Goal: Find specific page/section: Find specific page/section

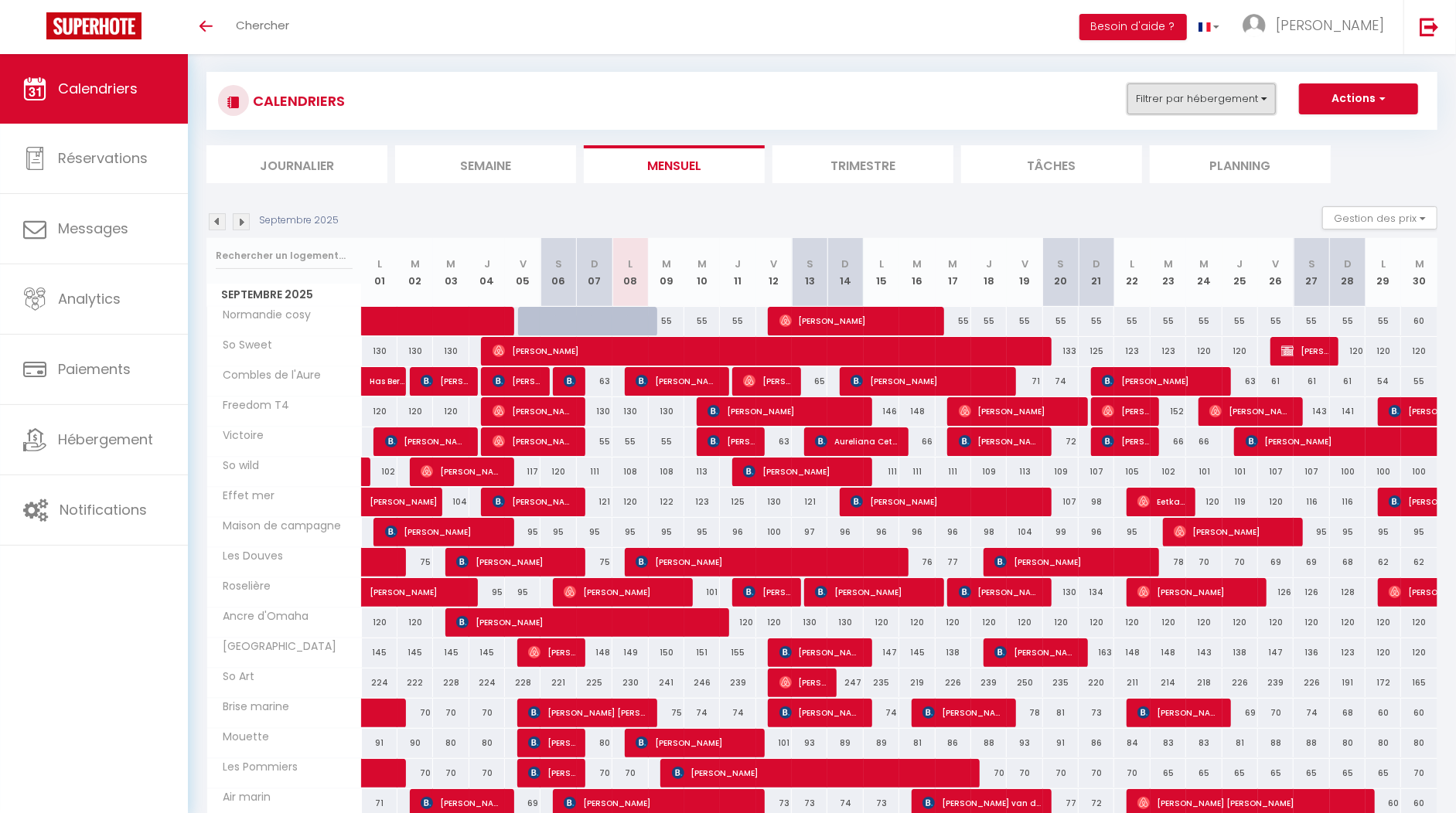
click at [1185, 102] on button "Filtrer par hébergement" at bounding box center [1201, 98] width 149 height 30
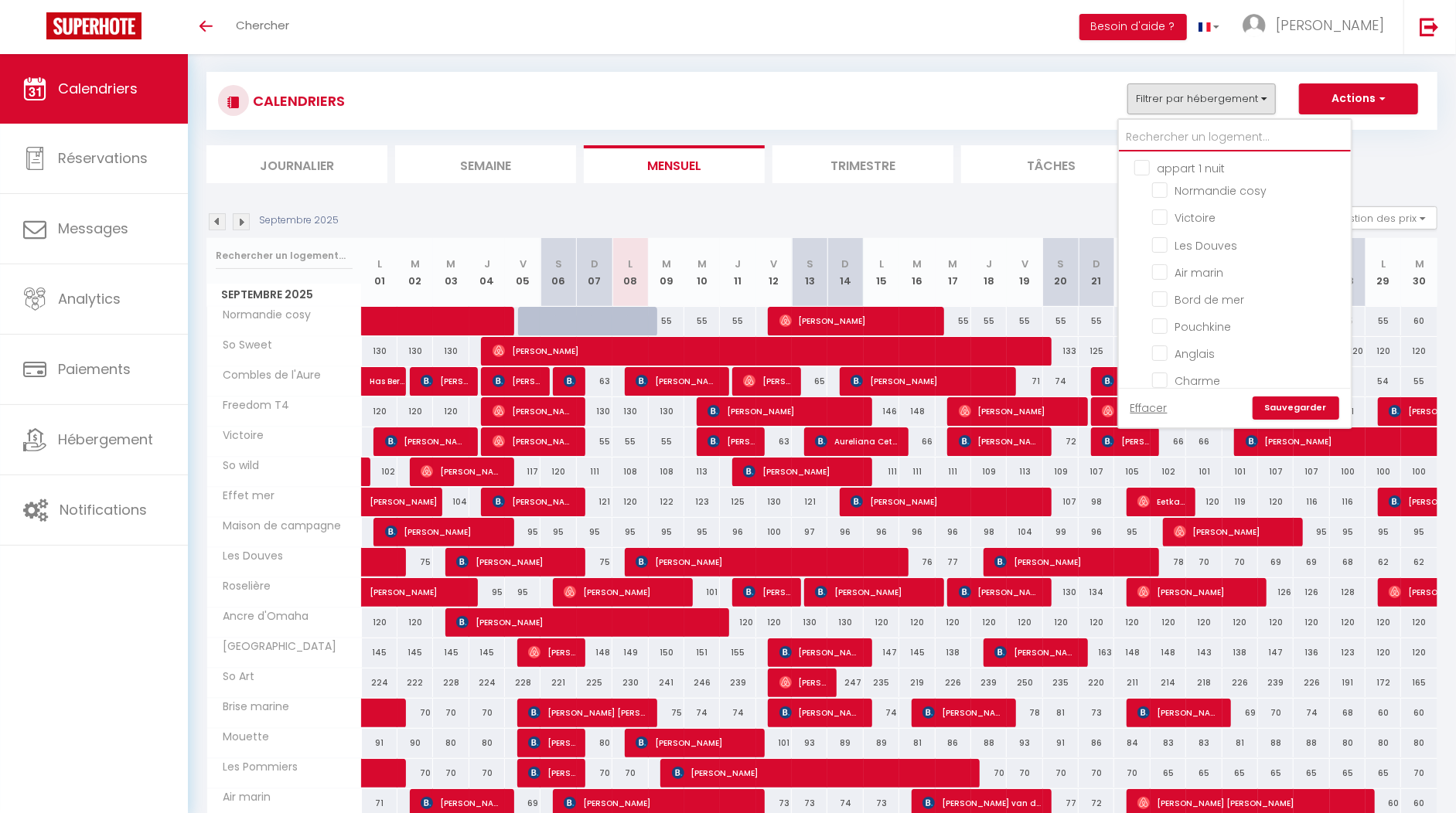
click at [1192, 144] on input "text" at bounding box center [1234, 137] width 232 height 28
type input "b"
checkbox input "false"
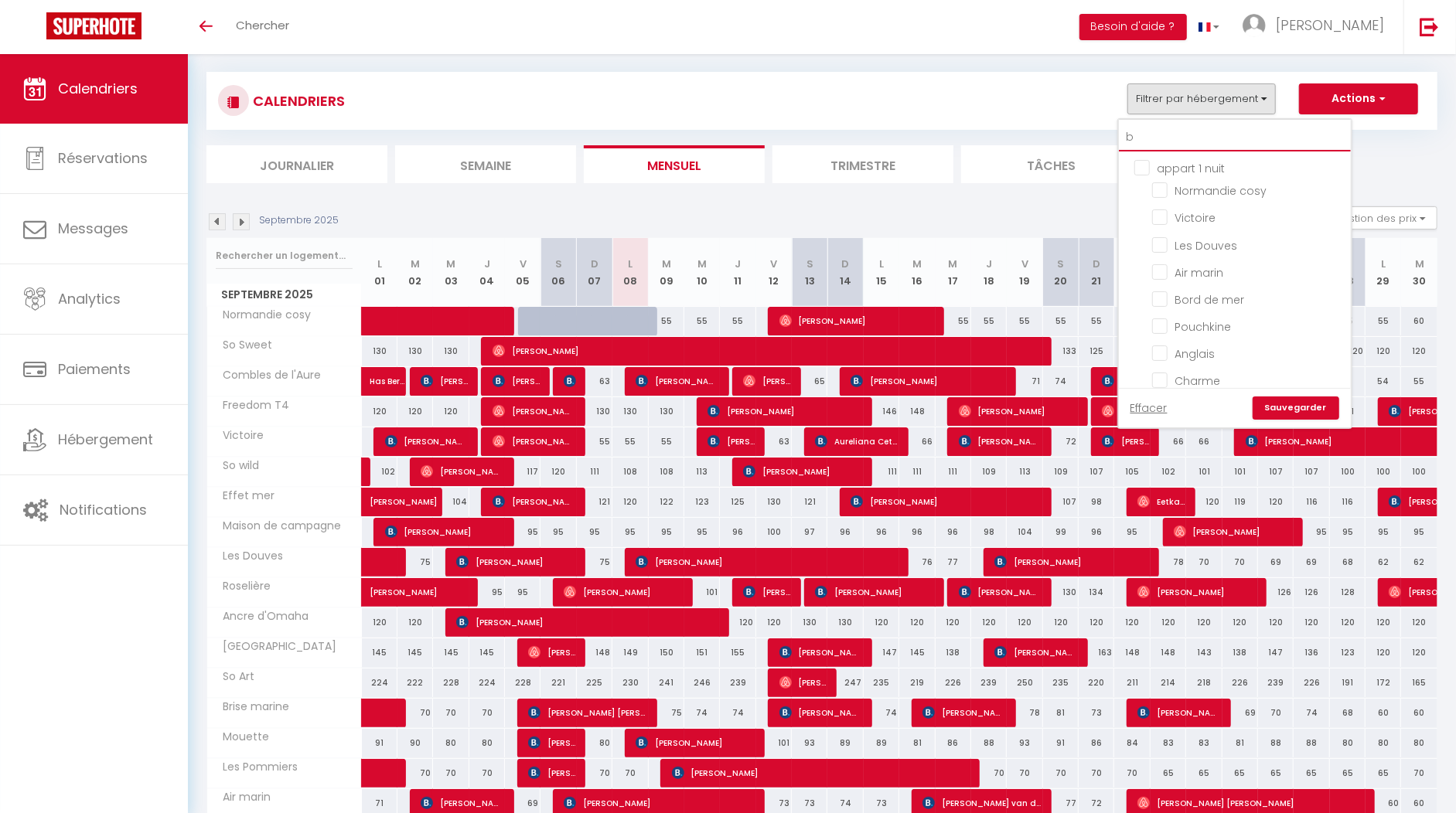
checkbox input "false"
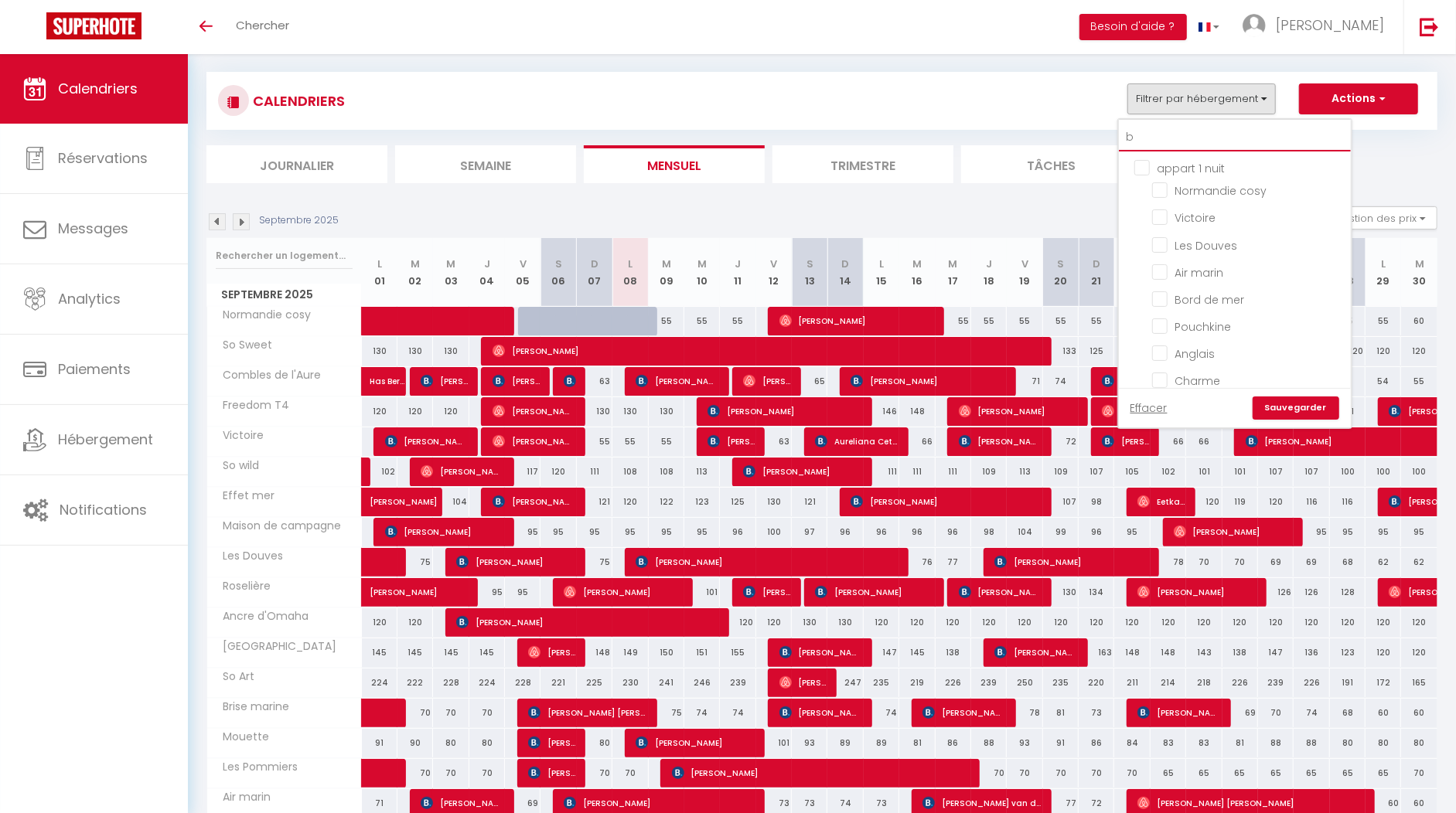
checkbox input "false"
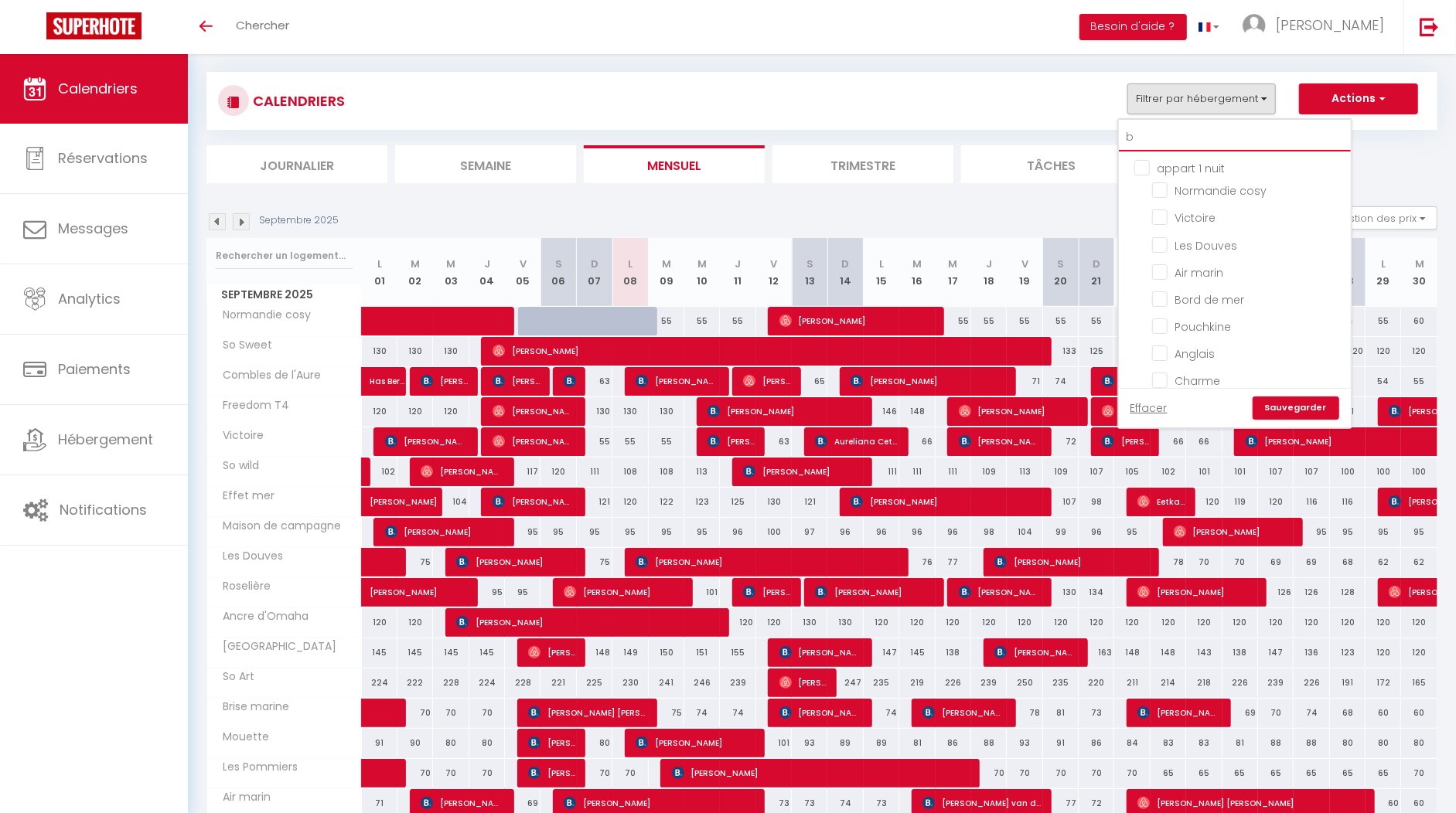
checkbox input "false"
type input "br"
checkbox input "false"
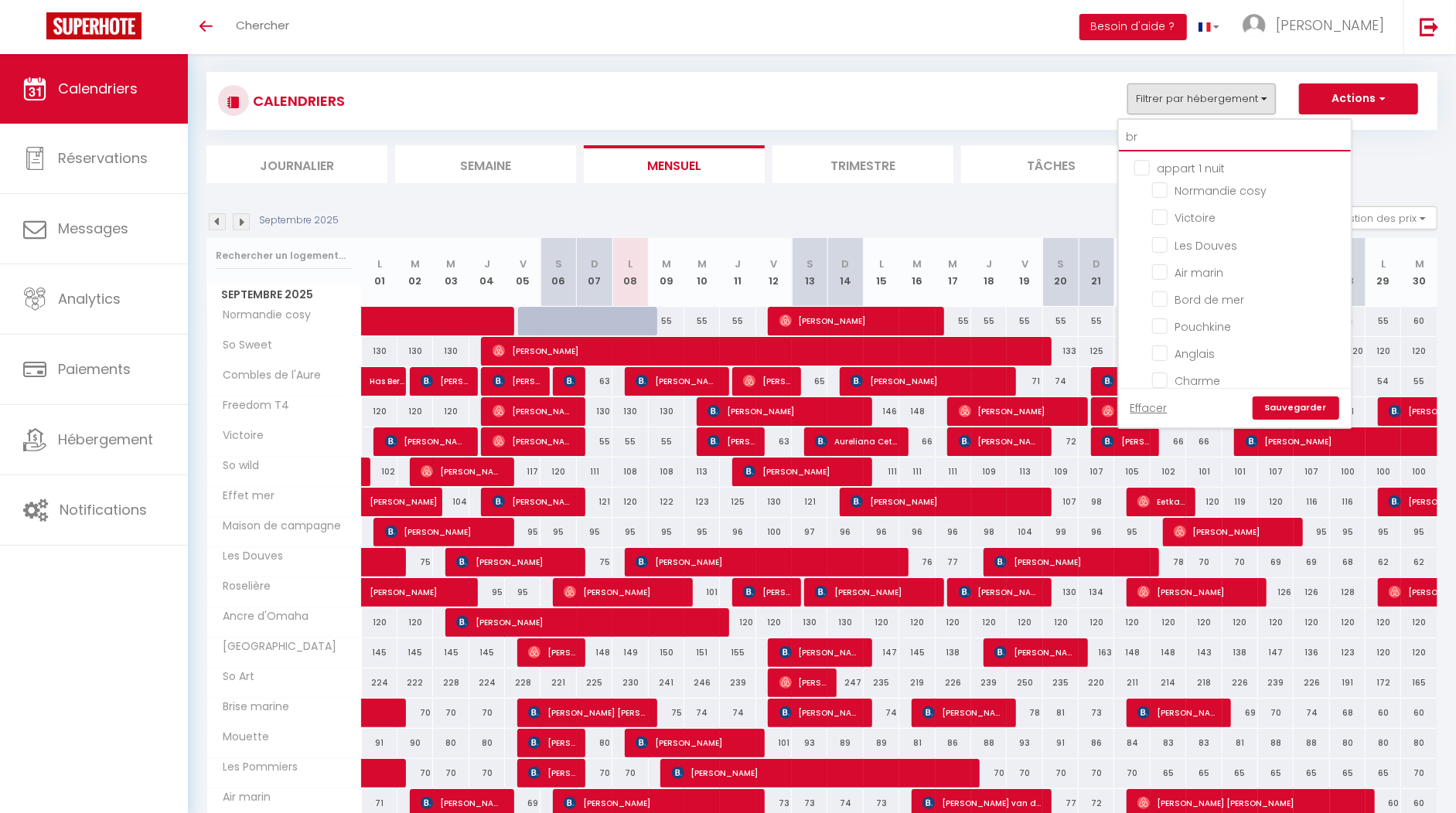
checkbox input "false"
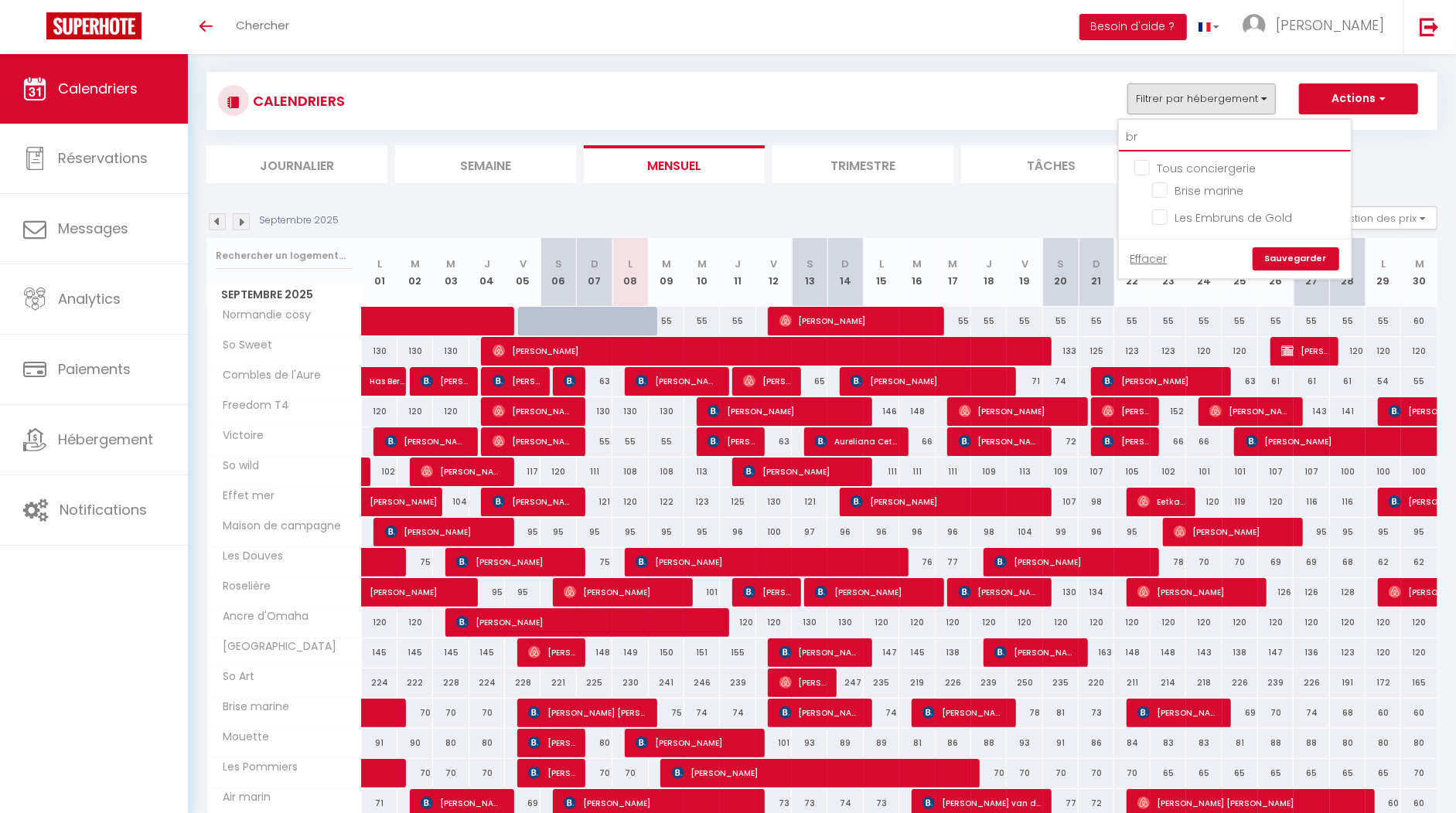
type input "bri"
checkbox input "false"
type input "bris"
checkbox input "false"
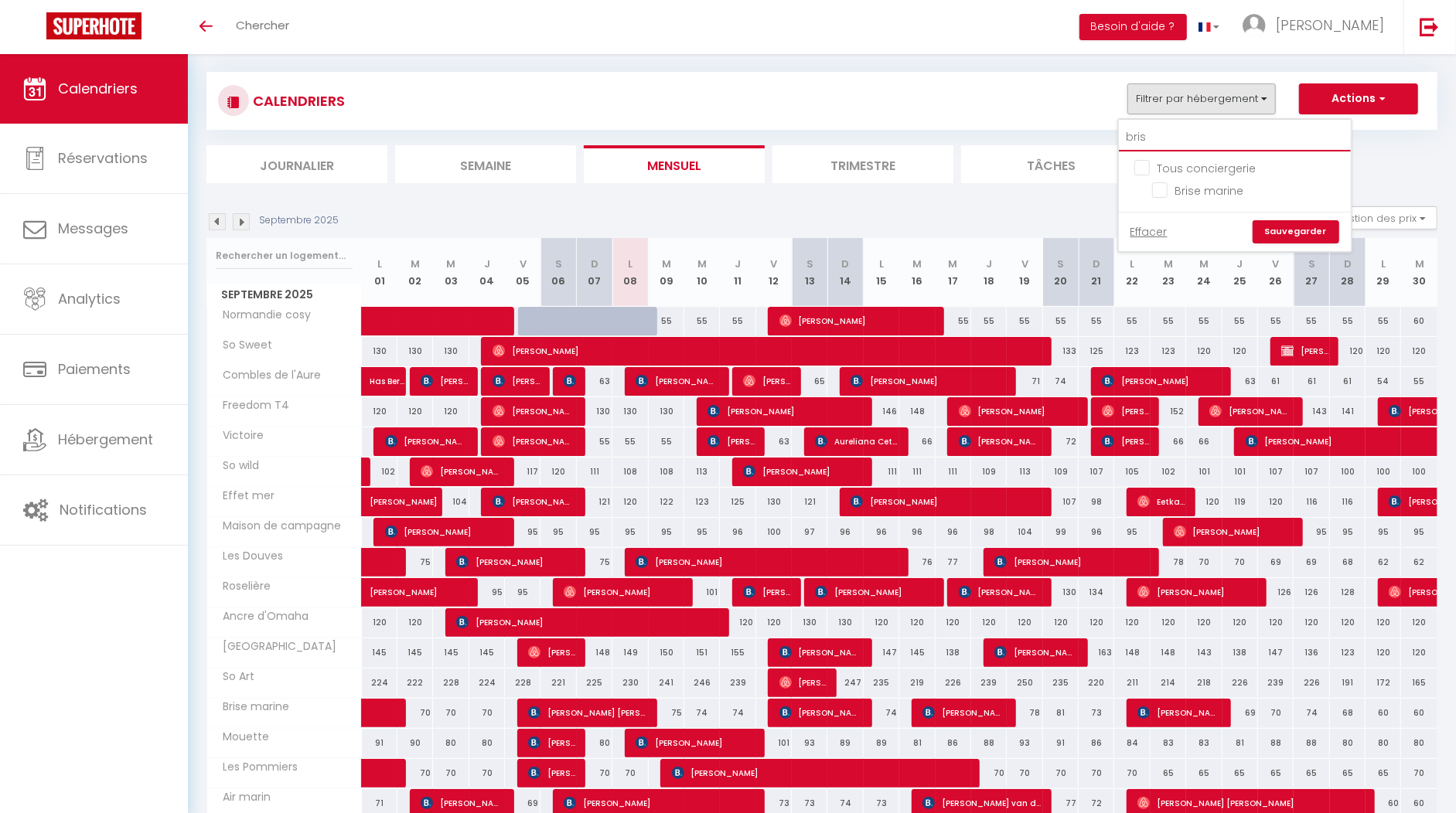
checkbox input "false"
type input "brise"
checkbox input "false"
type input "brise"
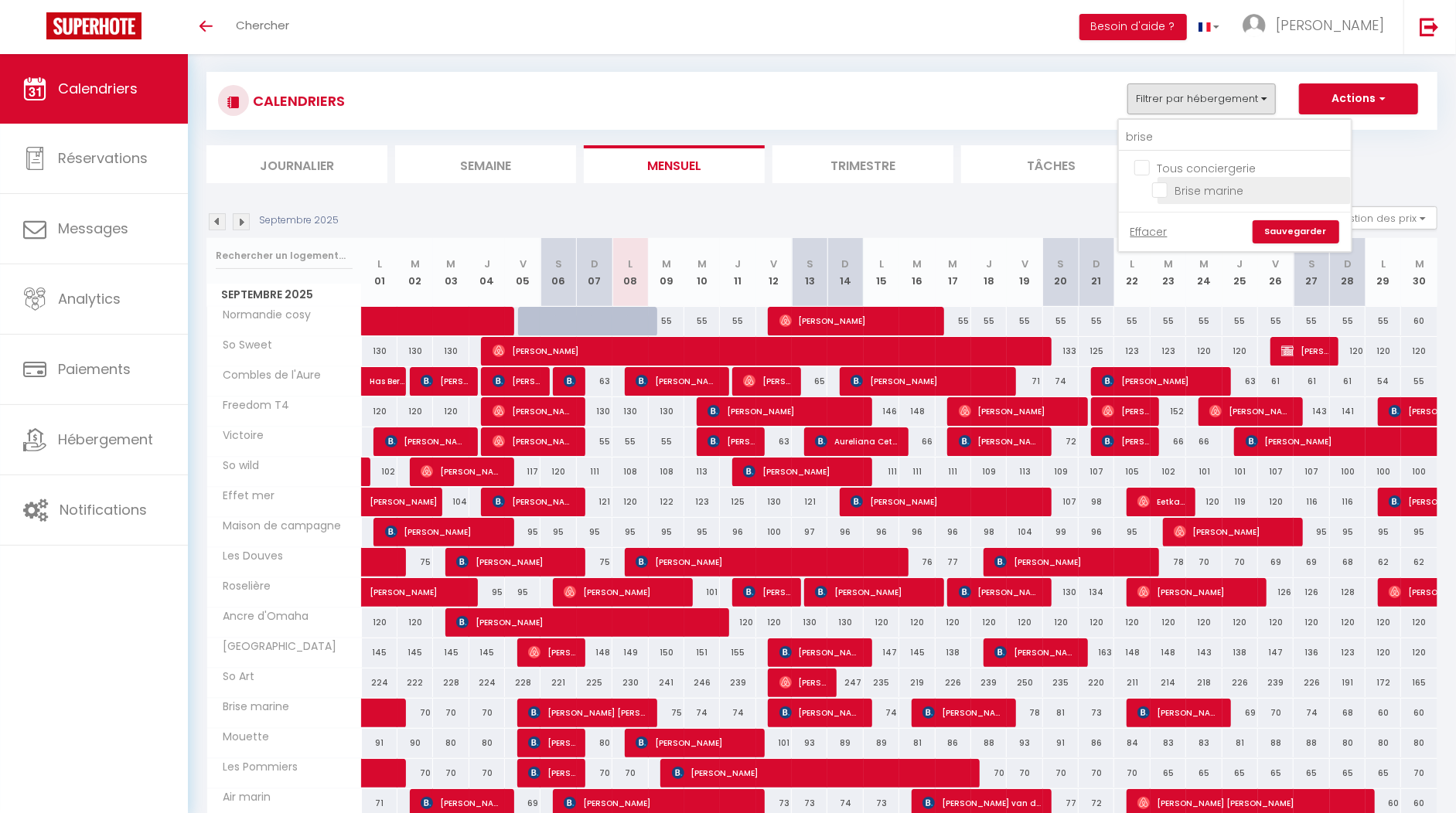
click at [1213, 189] on input "Brise marine" at bounding box center [1248, 189] width 193 height 16
checkbox input "true"
click at [1272, 221] on link "Sauvegarder" at bounding box center [1295, 232] width 87 height 23
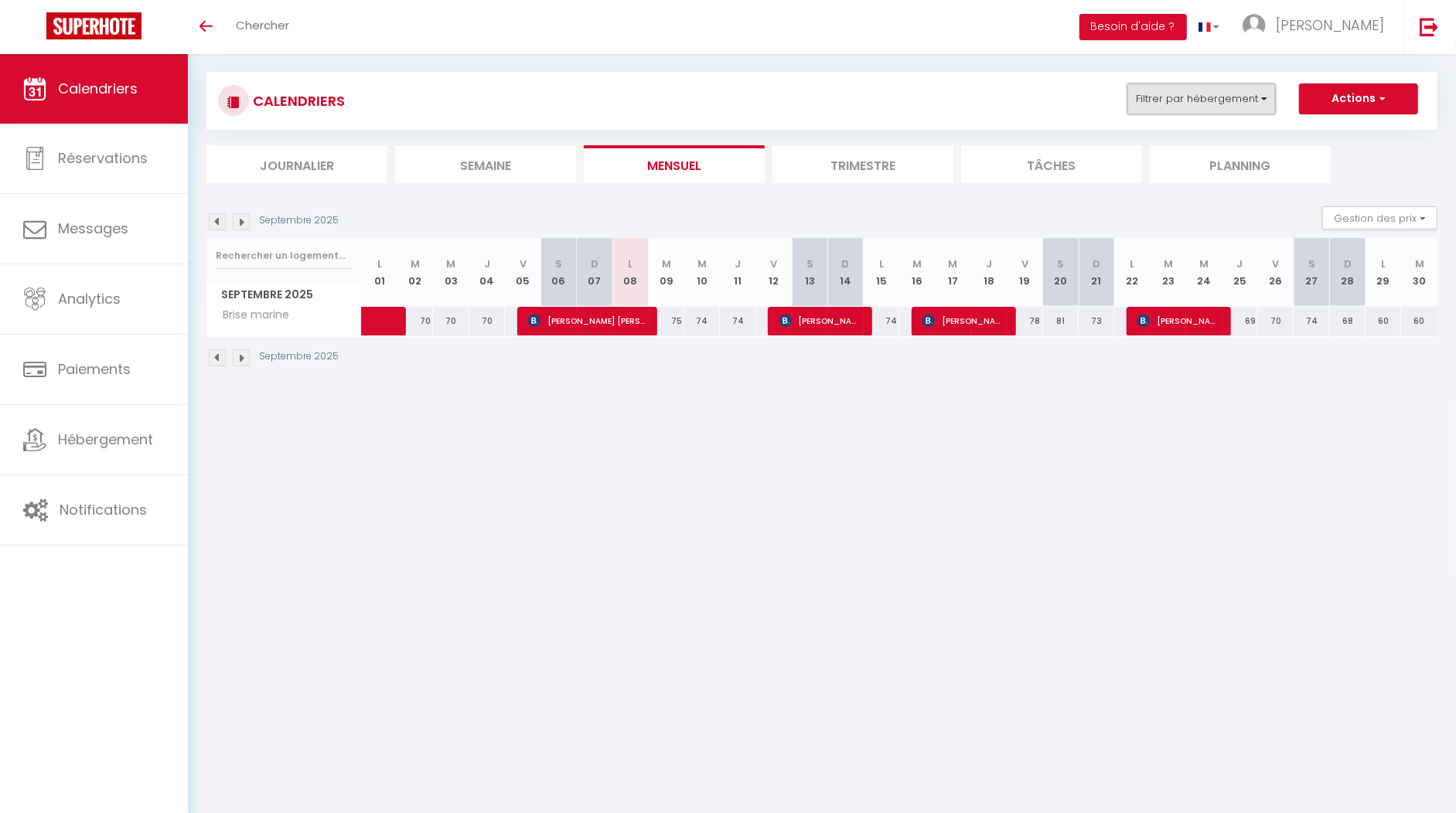
click at [1208, 102] on button "Filtrer par hébergement" at bounding box center [1201, 98] width 149 height 30
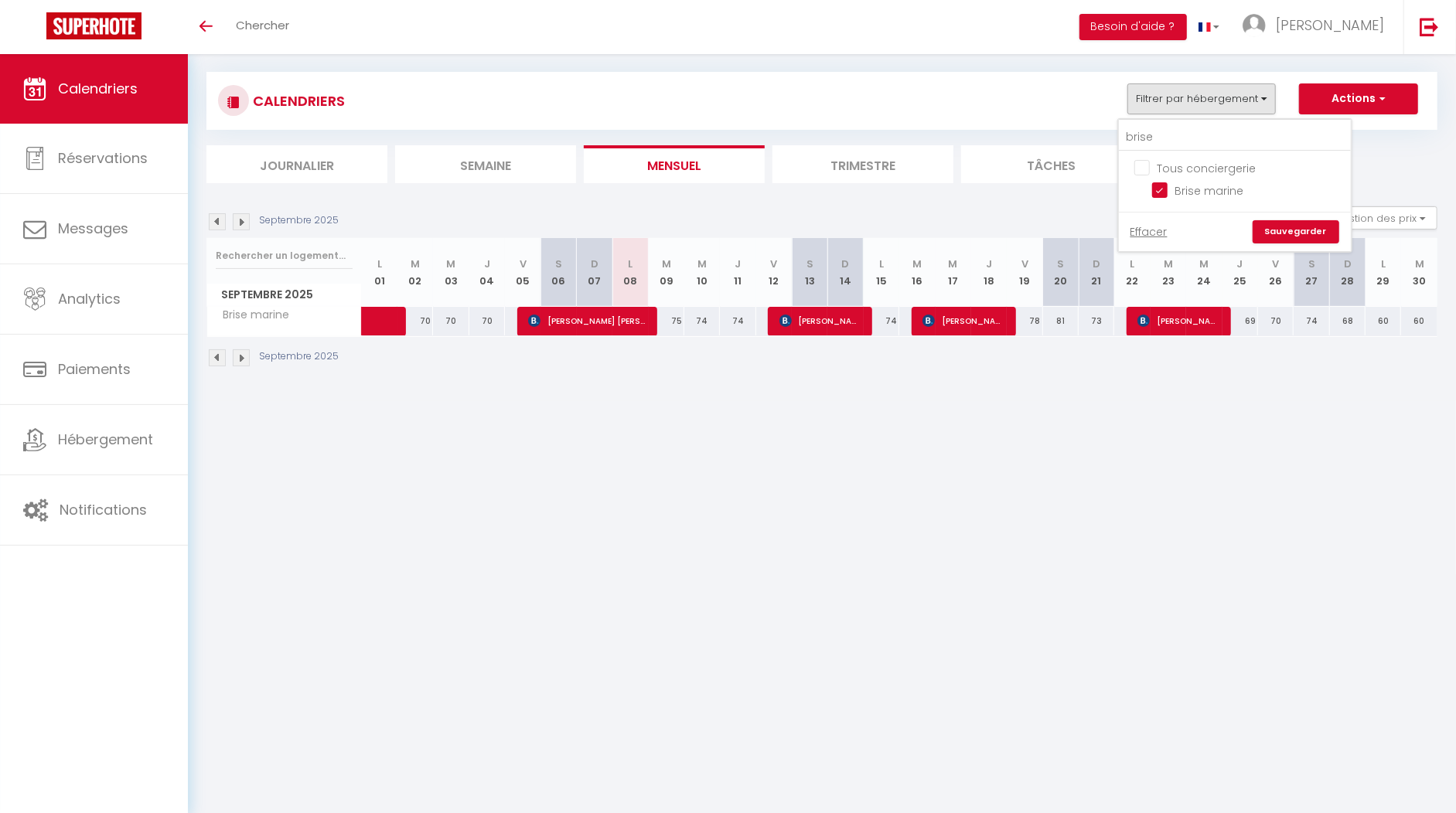
click at [1145, 167] on input "Tous conciergerie" at bounding box center [1249, 166] width 232 height 16
checkbox input "true"
click at [1280, 229] on link "Sauvegarder" at bounding box center [1295, 232] width 87 height 23
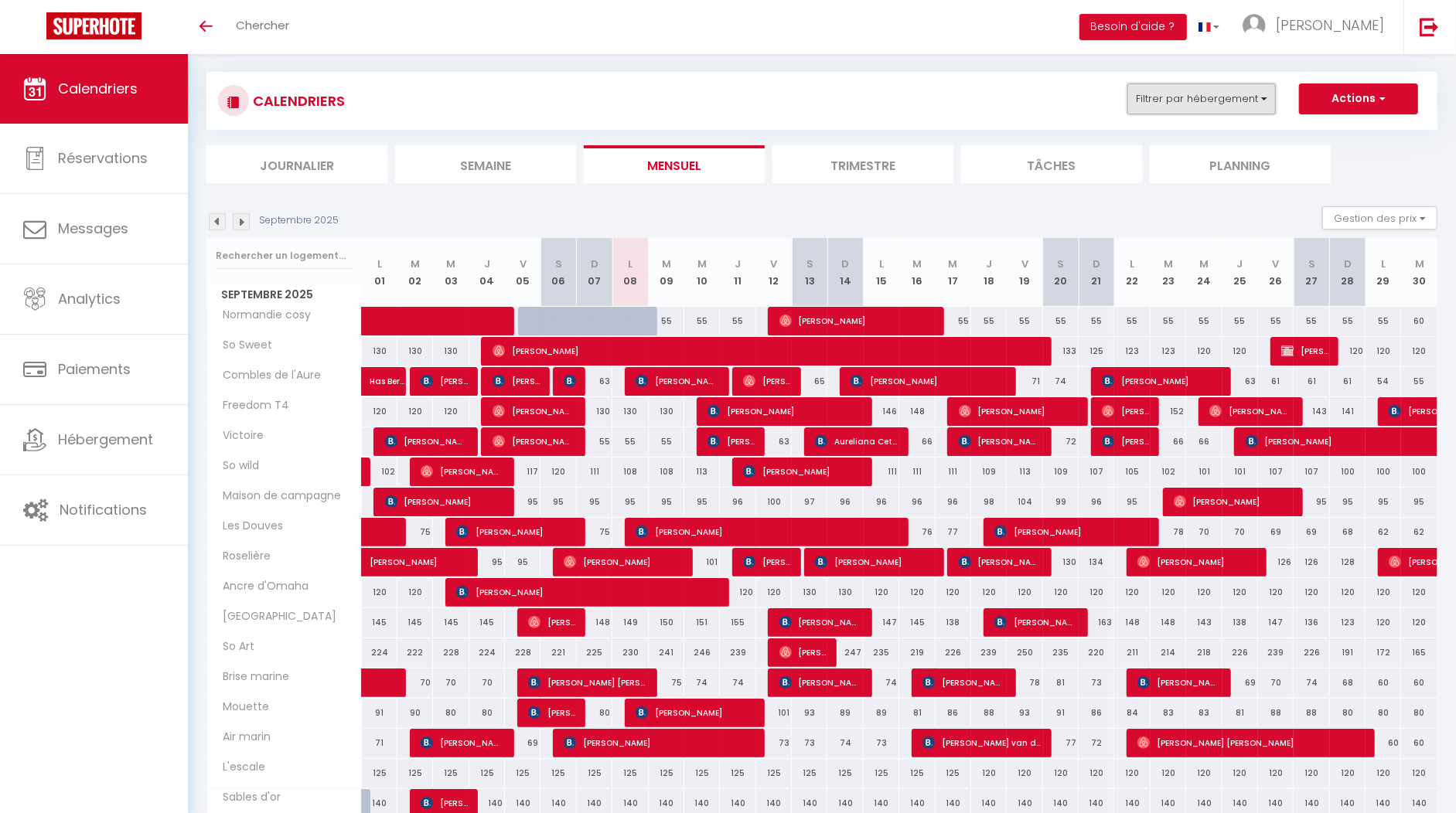
click at [1247, 102] on button "Filtrer par hébergement" at bounding box center [1201, 98] width 149 height 30
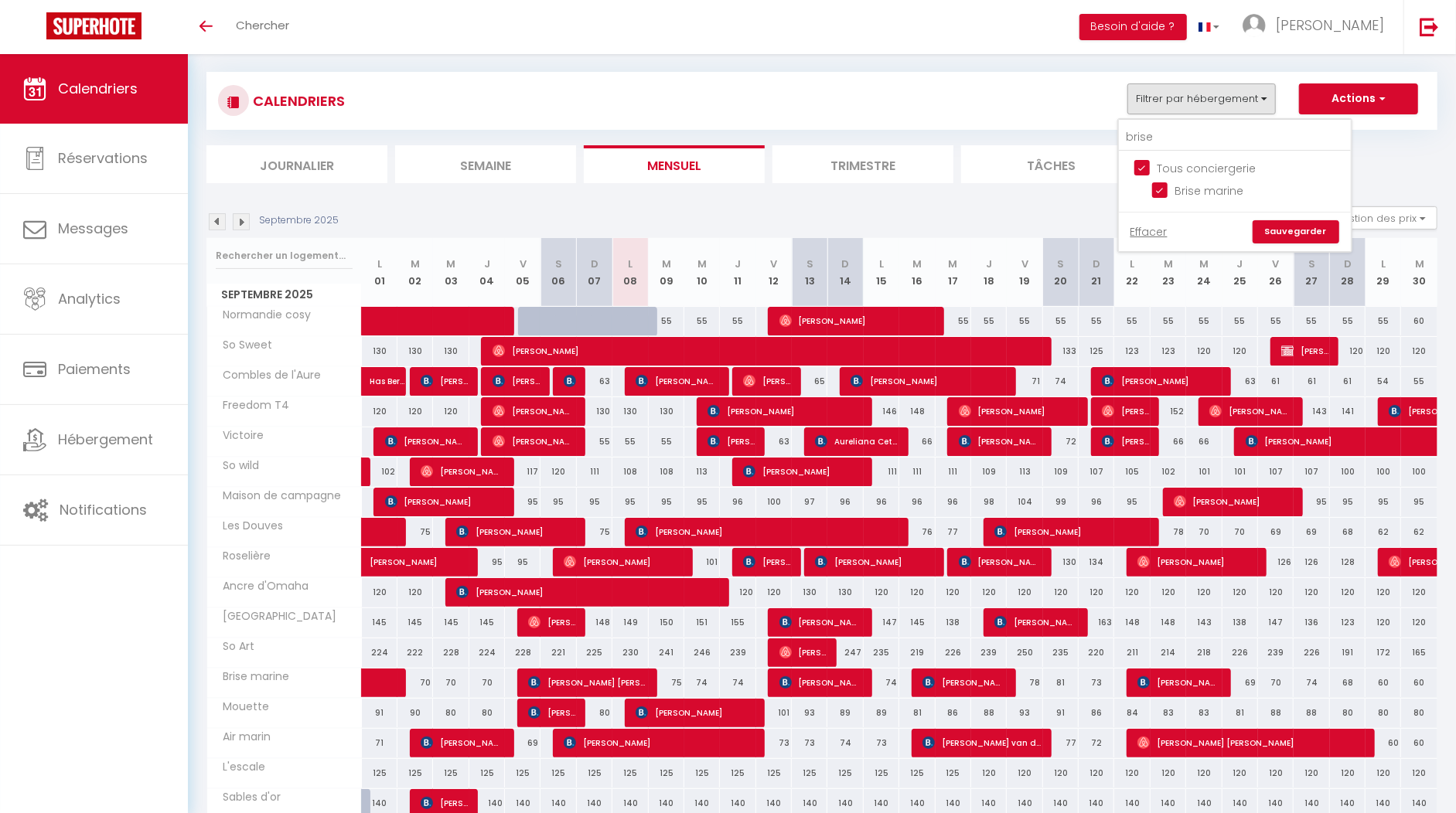
click at [1150, 161] on input "Tous conciergerie" at bounding box center [1249, 166] width 232 height 16
checkbox input "false"
click at [1171, 184] on input "Brise marine" at bounding box center [1248, 189] width 193 height 16
checkbox input "true"
click at [1306, 224] on link "Sauvegarder" at bounding box center [1295, 232] width 87 height 23
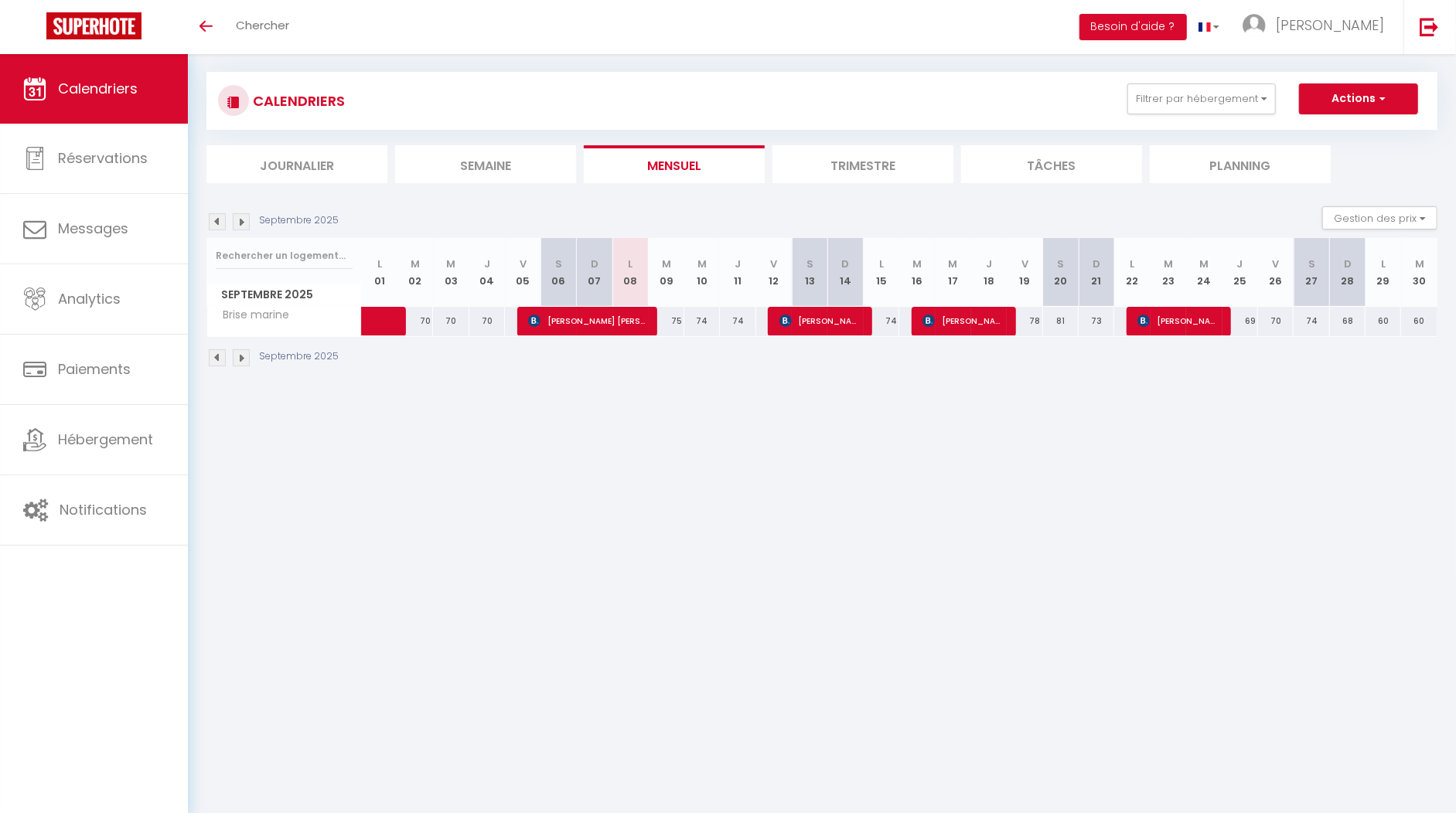
click at [219, 349] on img at bounding box center [217, 357] width 17 height 17
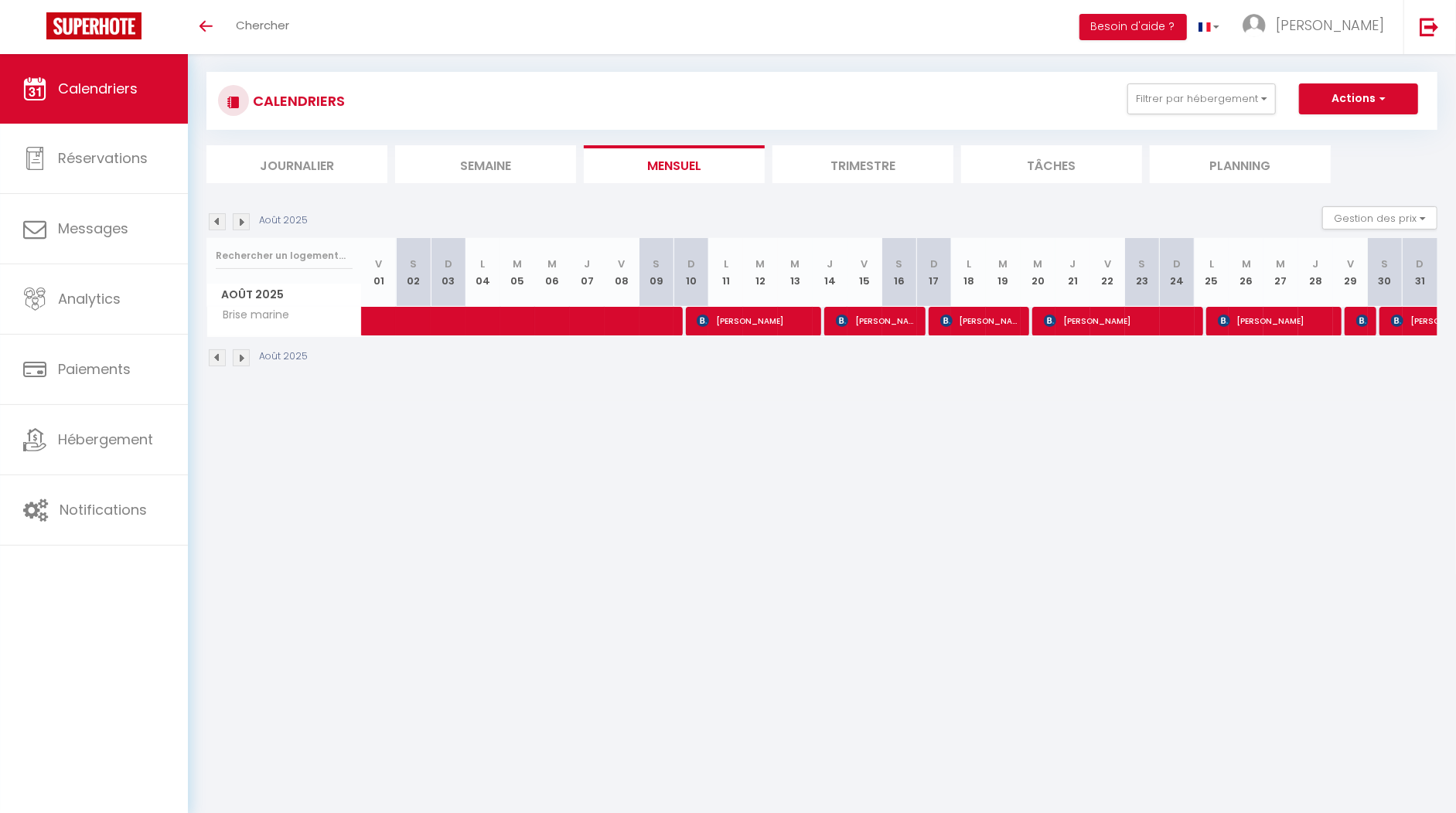
click at [215, 353] on img at bounding box center [217, 357] width 17 height 17
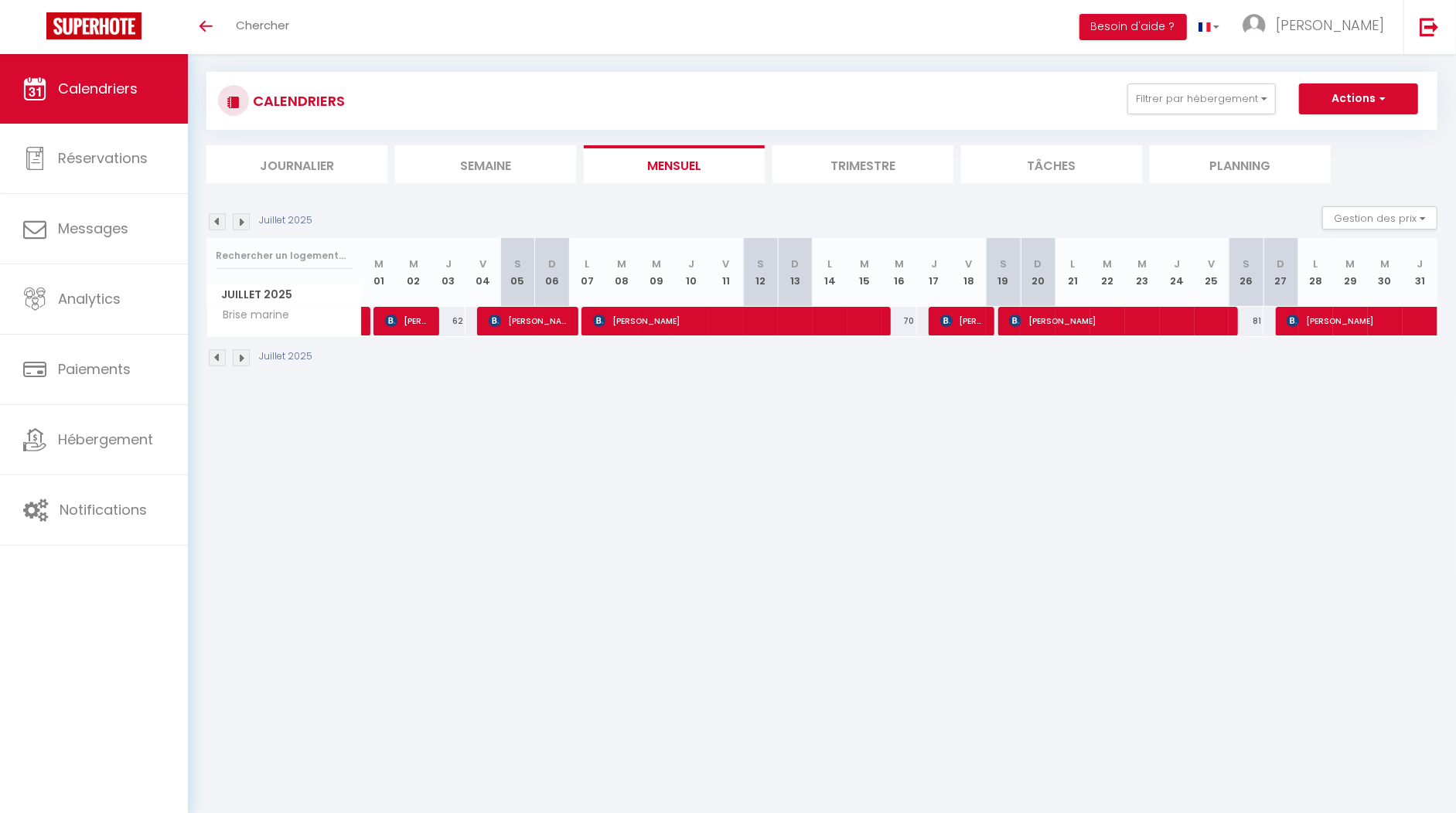
click at [240, 355] on img at bounding box center [241, 357] width 17 height 17
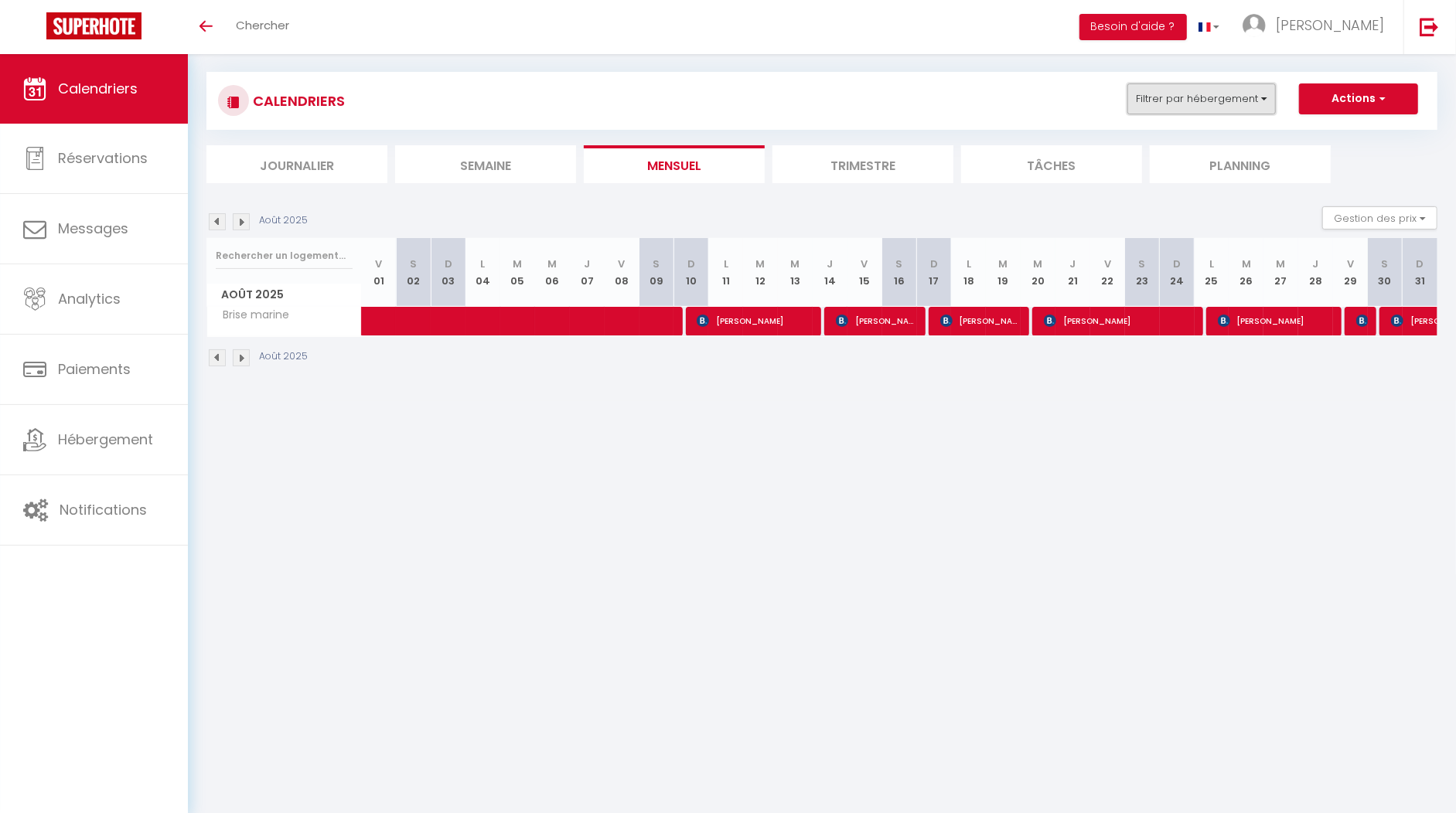
click at [1231, 98] on button "Filtrer par hébergement" at bounding box center [1201, 98] width 149 height 30
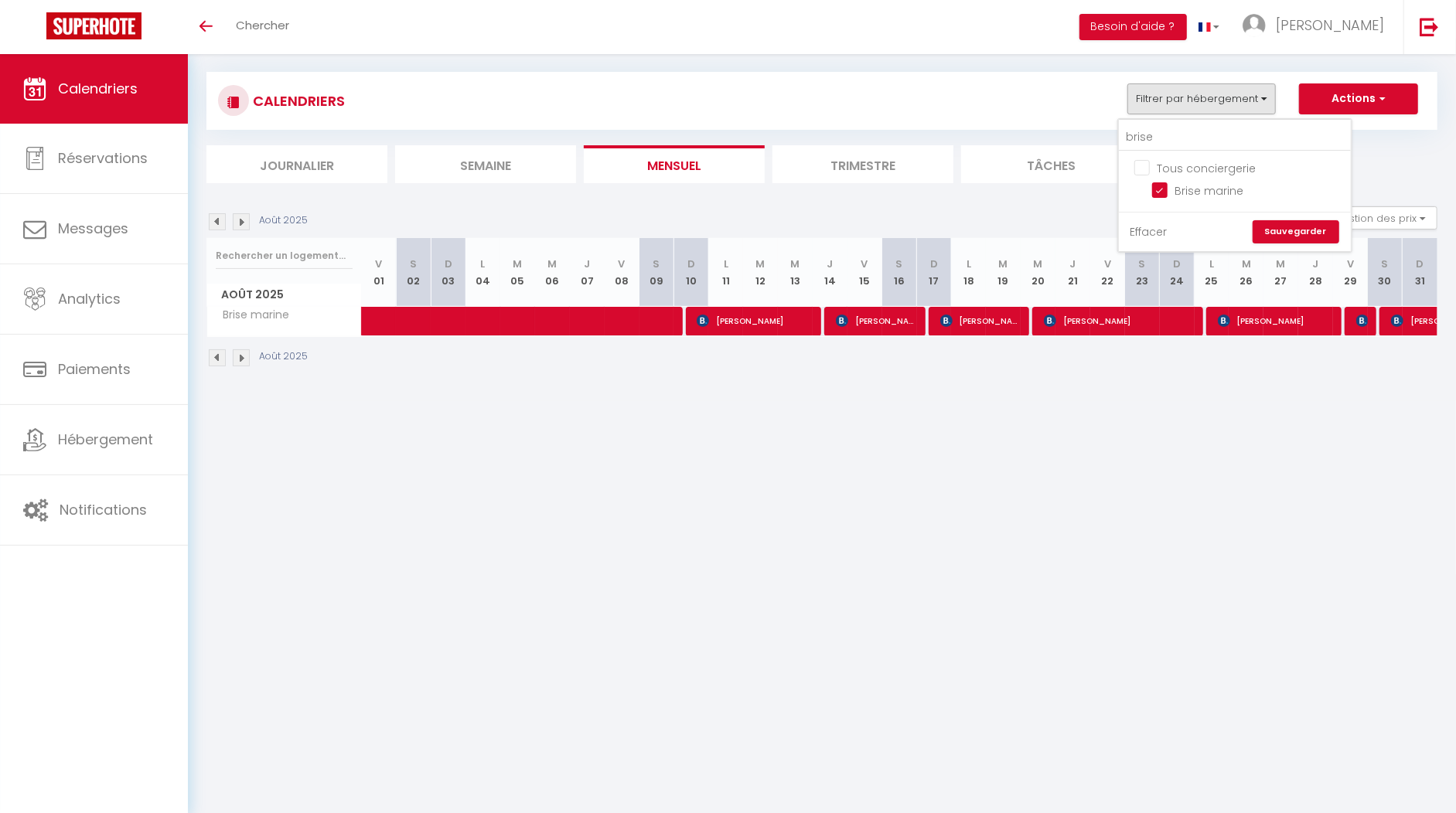
click at [1144, 235] on link "Effacer" at bounding box center [1149, 232] width 37 height 17
checkbox input "false"
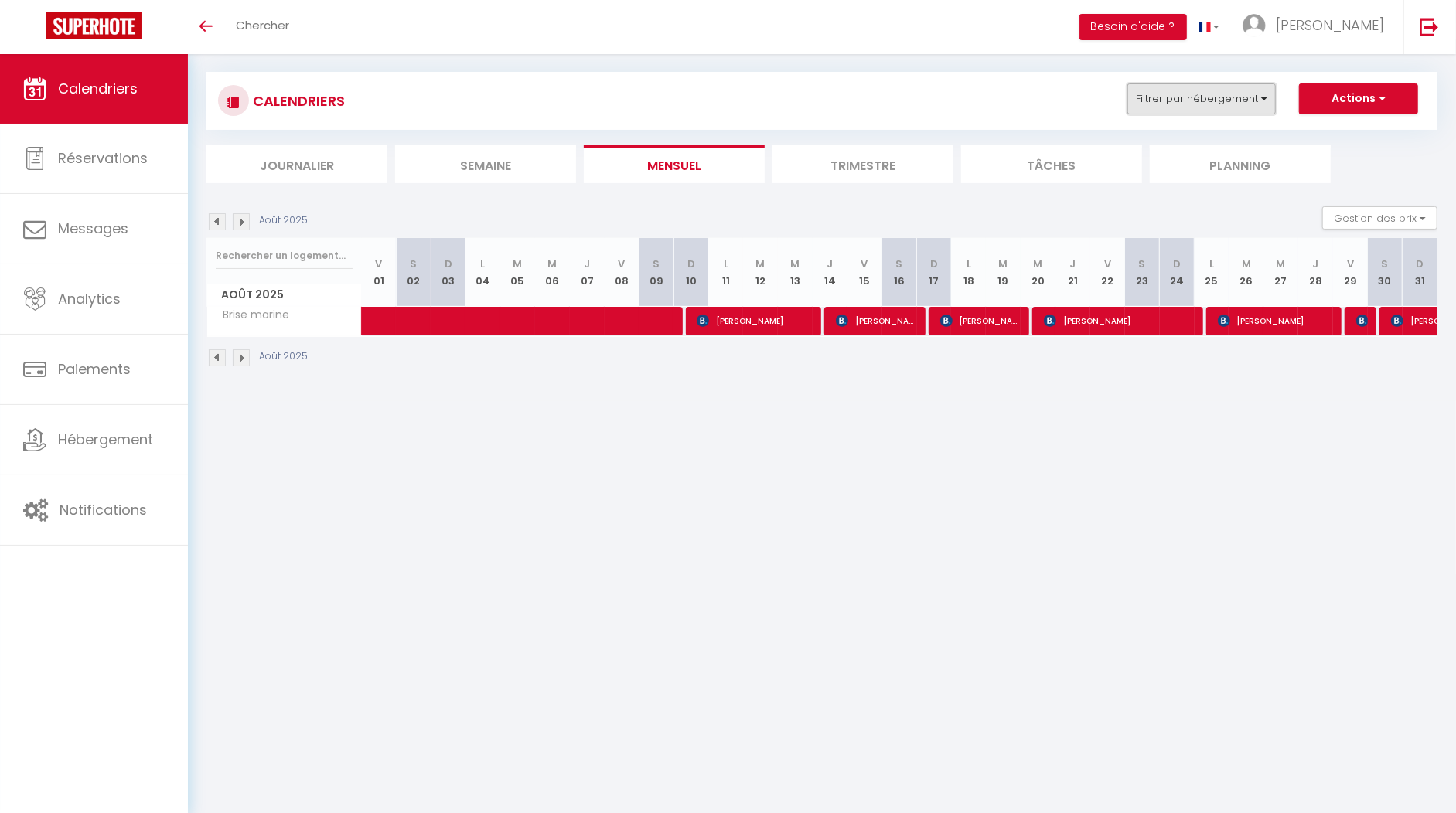
click at [1199, 100] on button "Filtrer par hébergement" at bounding box center [1201, 98] width 149 height 30
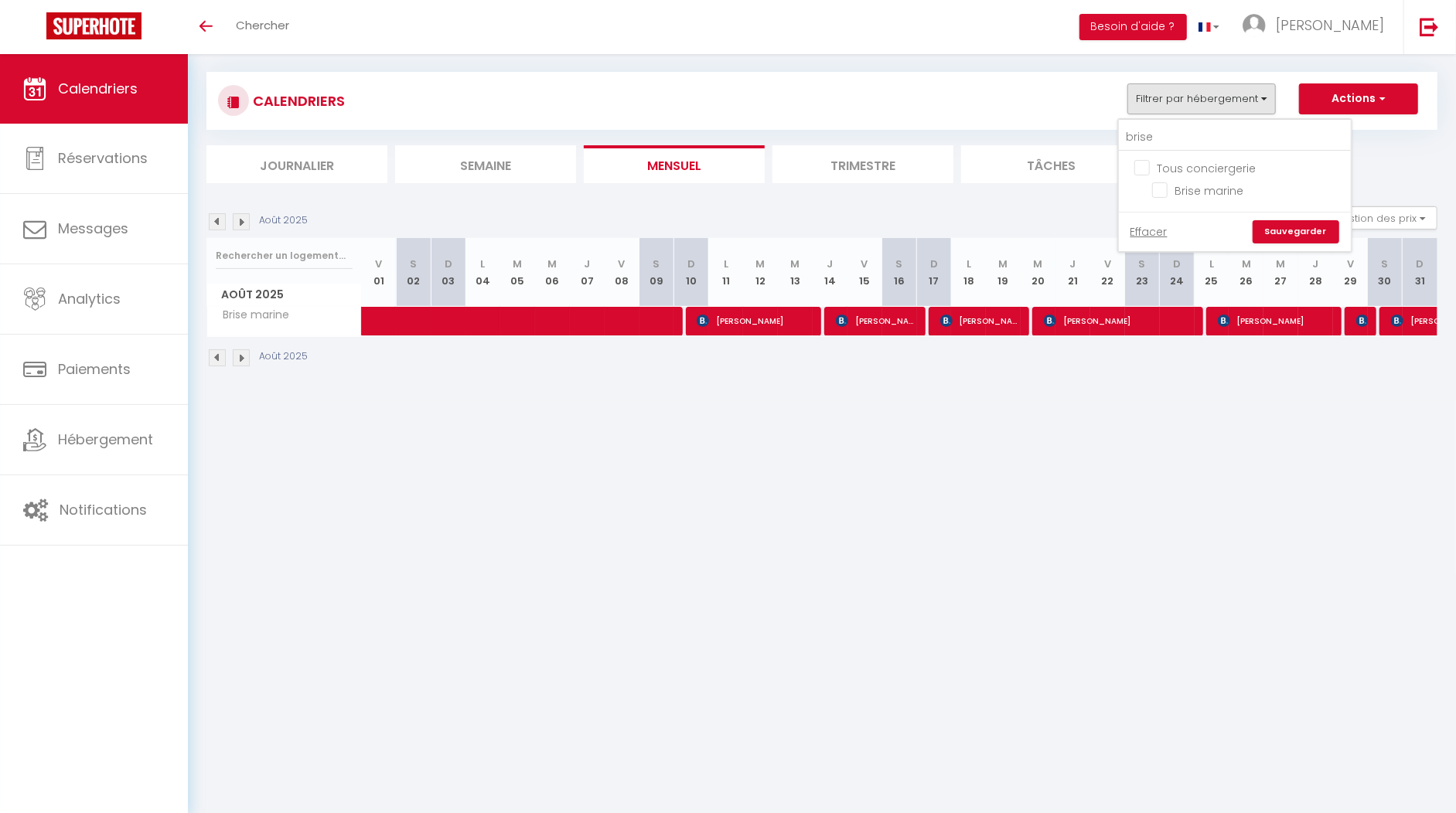
click at [1285, 233] on link "Sauvegarder" at bounding box center [1295, 232] width 87 height 23
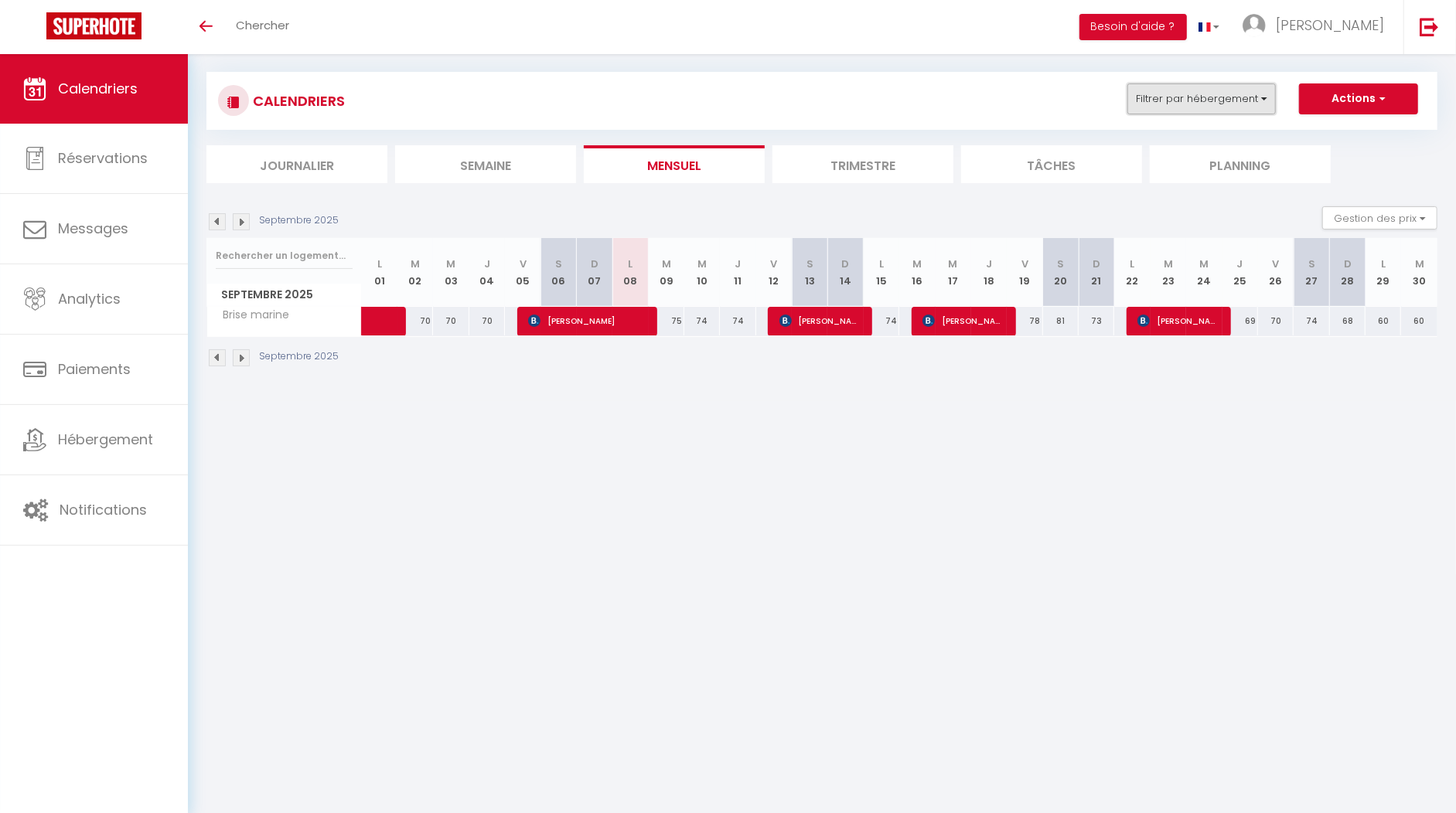
click at [1182, 97] on button "Filtrer par hébergement" at bounding box center [1201, 98] width 149 height 30
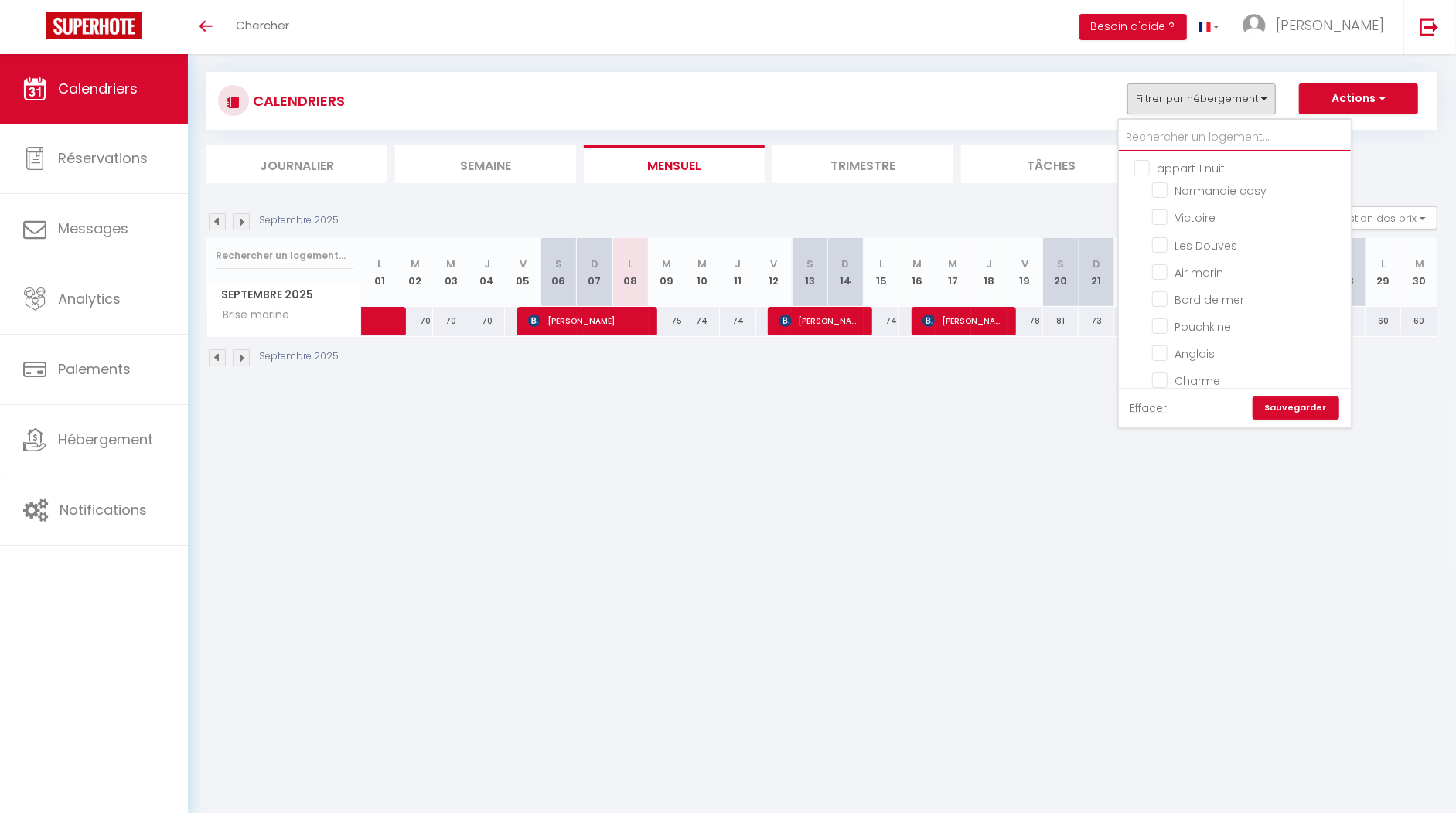
click at [1184, 140] on input "text" at bounding box center [1234, 137] width 232 height 28
type input "m"
checkbox input "false"
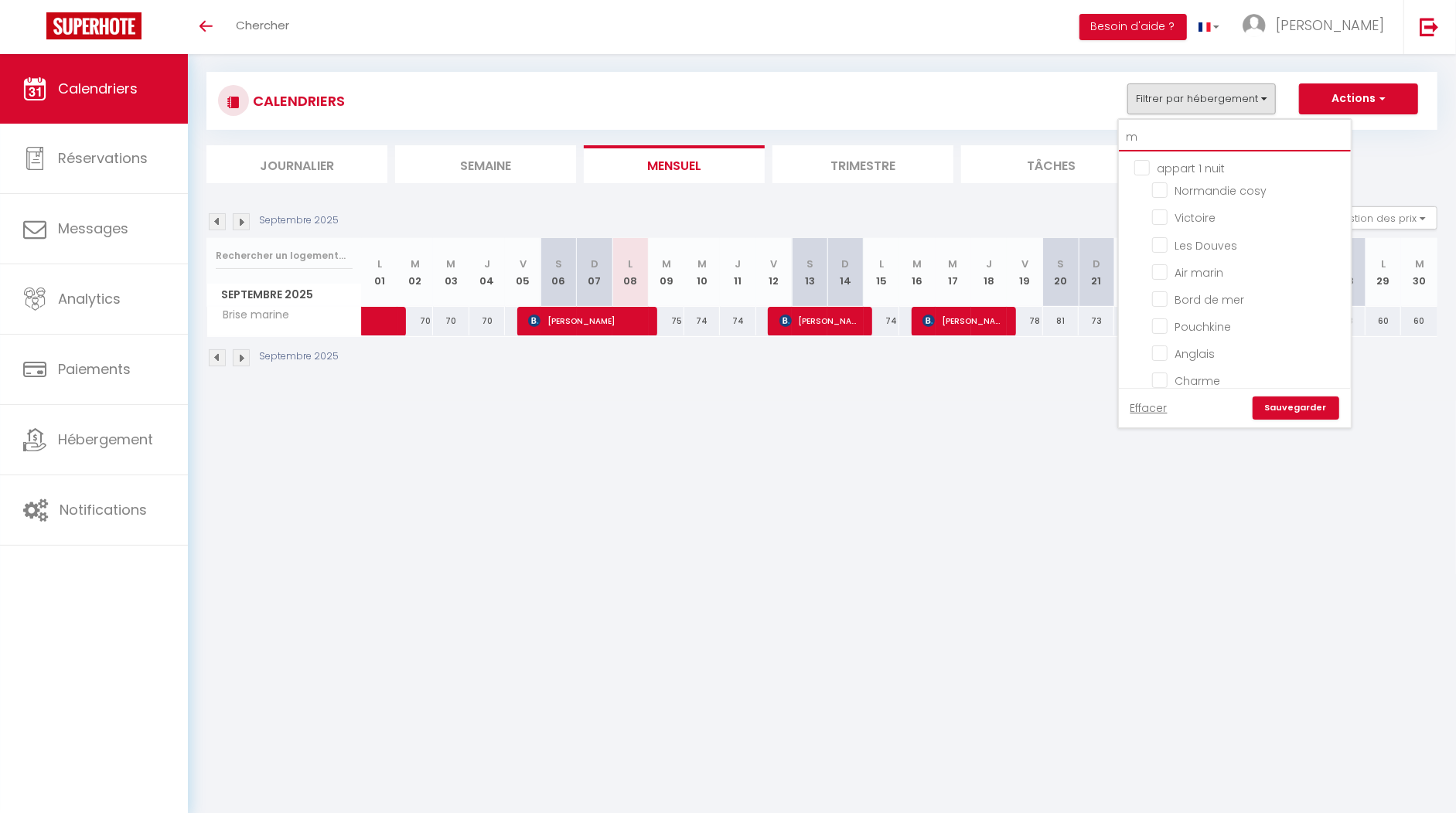
checkbox input "false"
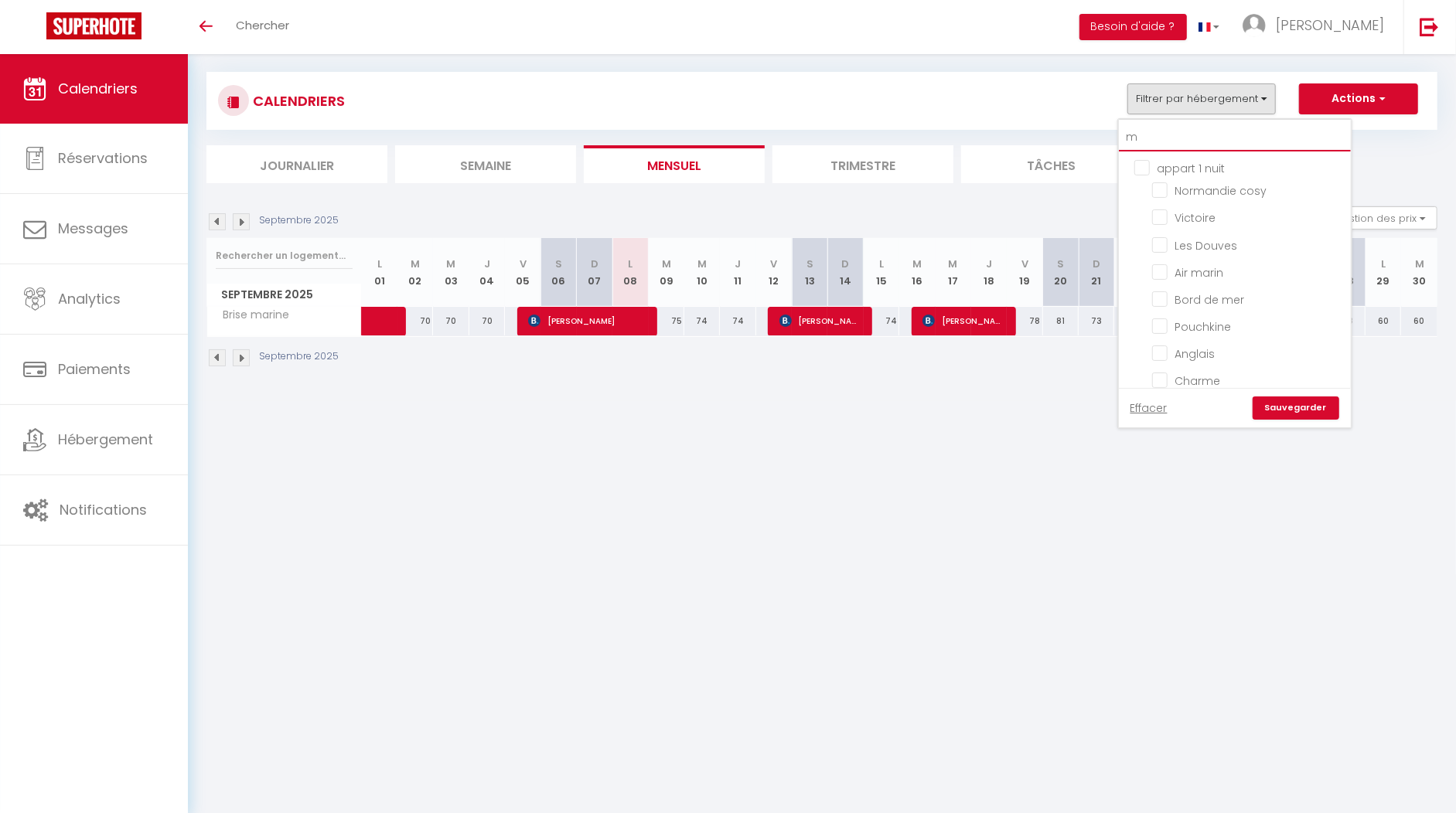
checkbox input "false"
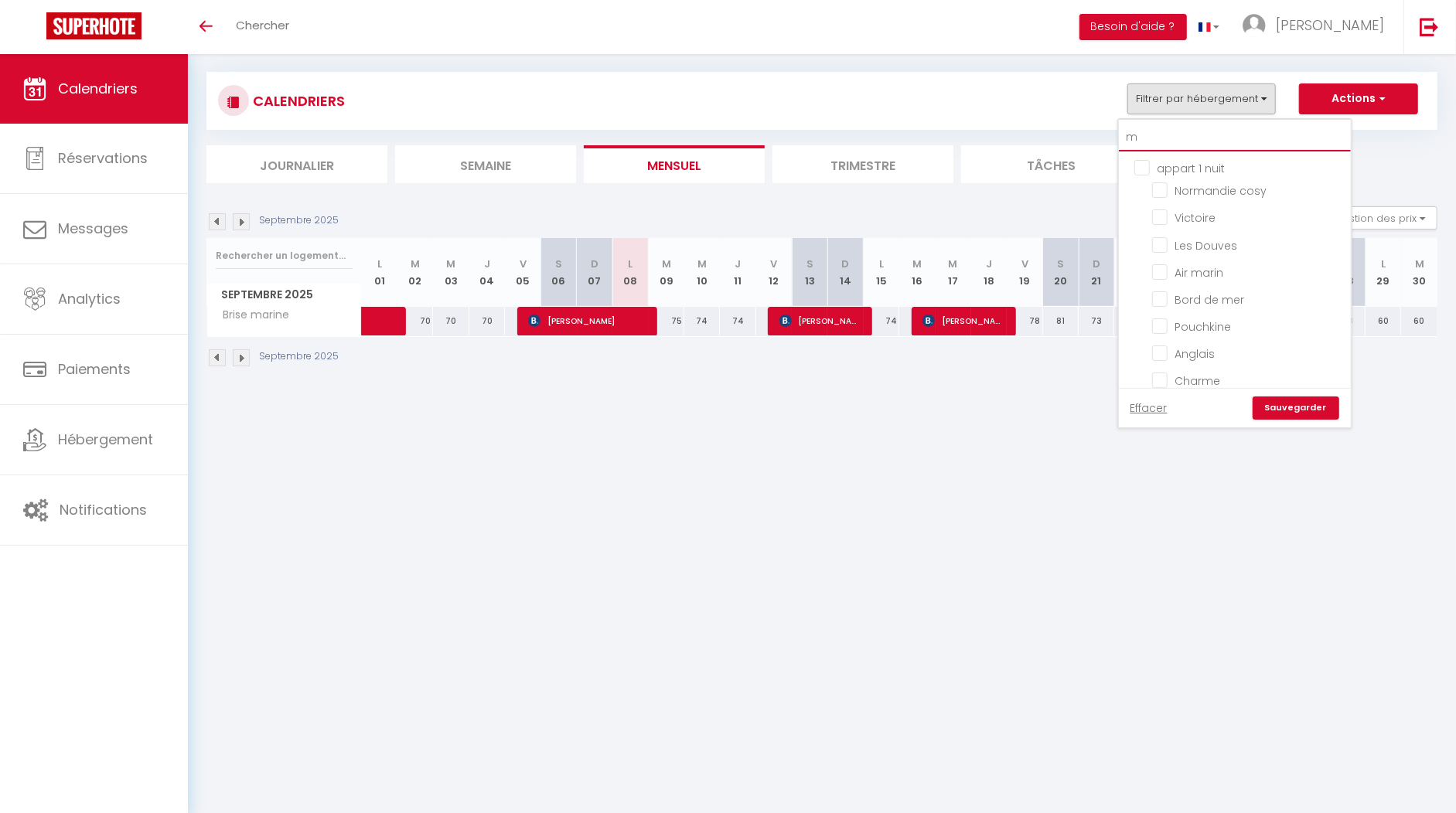
checkbox input "false"
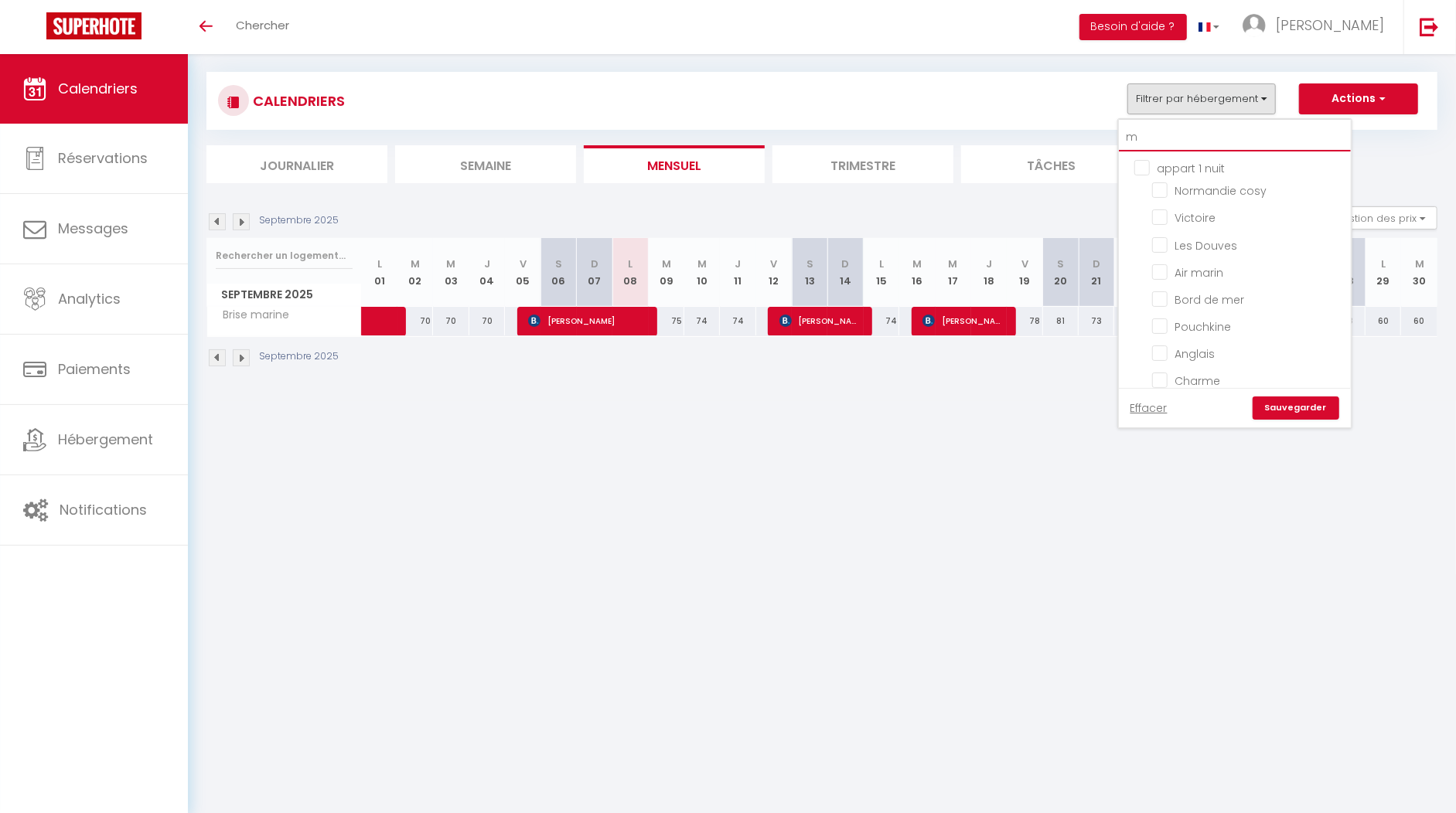
checkbox input "false"
checkbox input "true"
checkbox input "false"
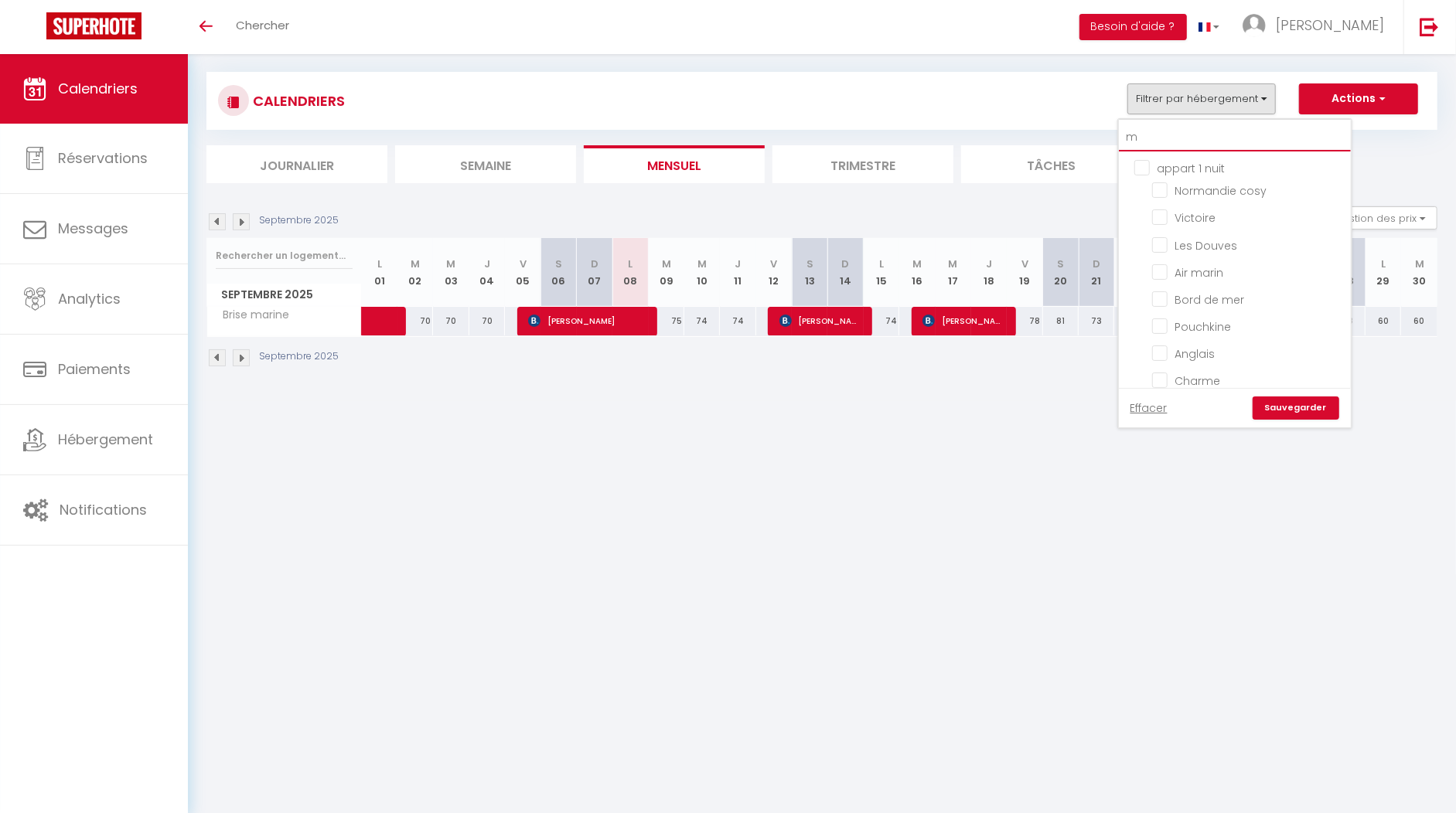
checkbox input "false"
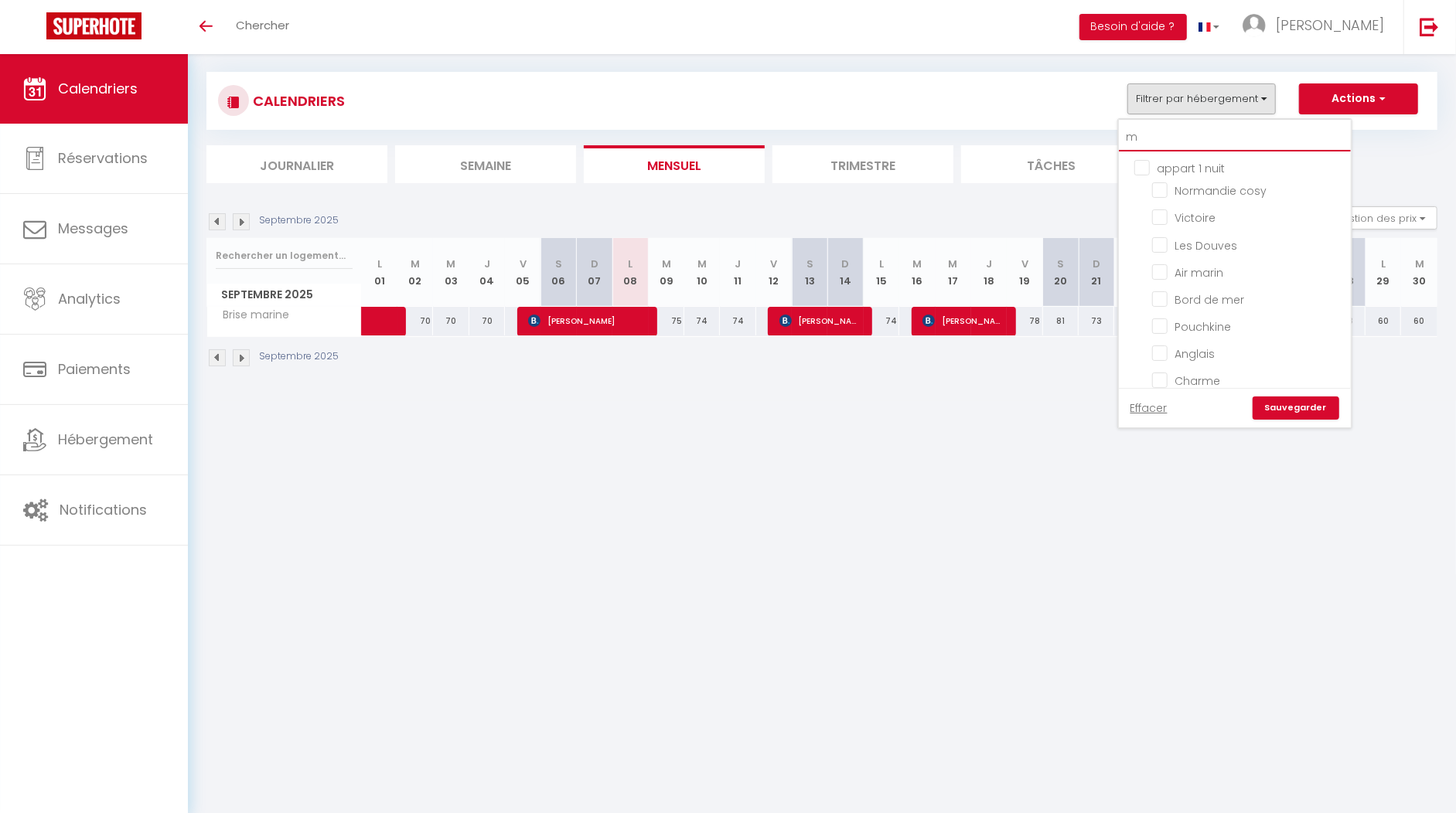
checkbox input "false"
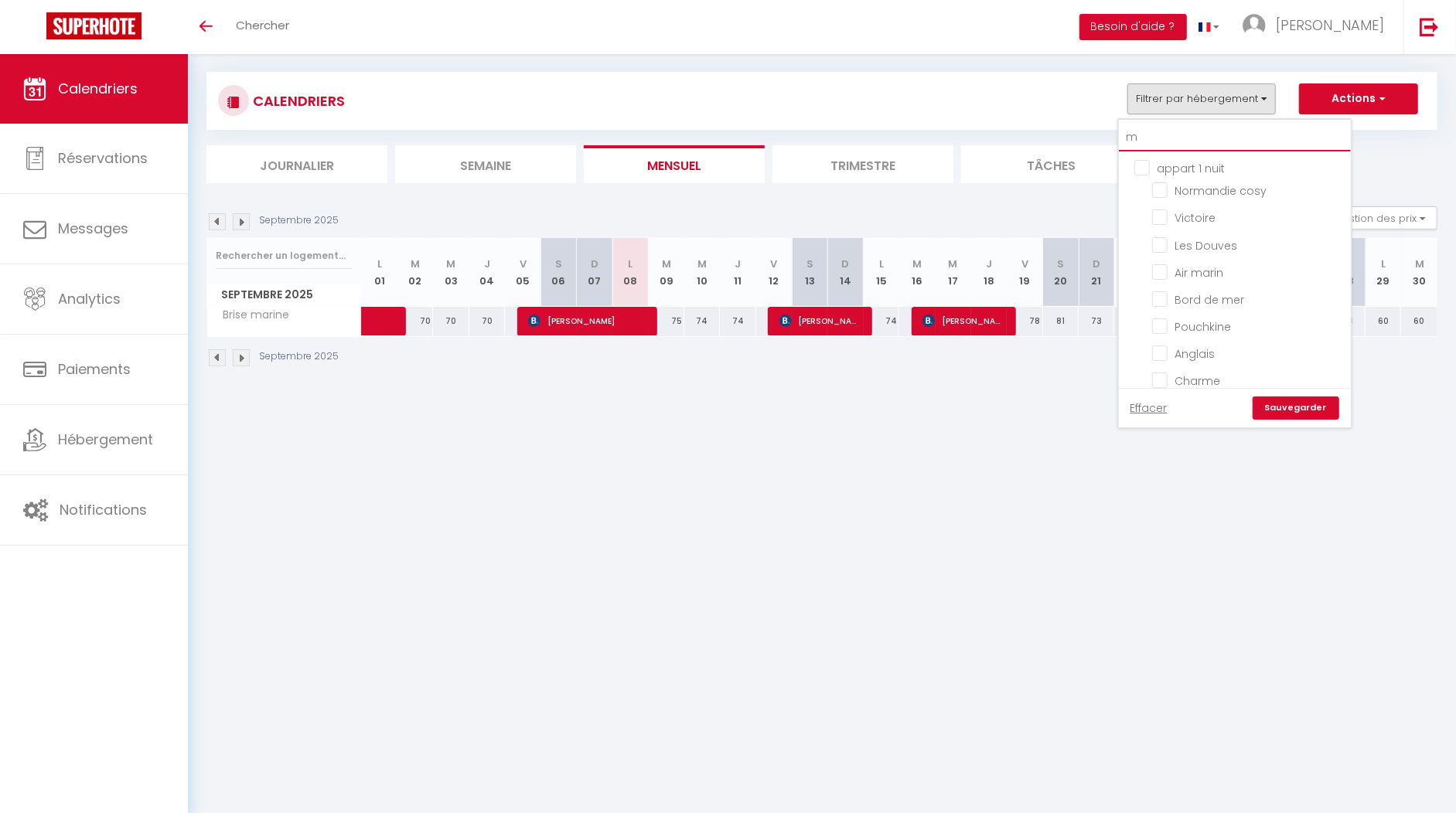
checkbox input "false"
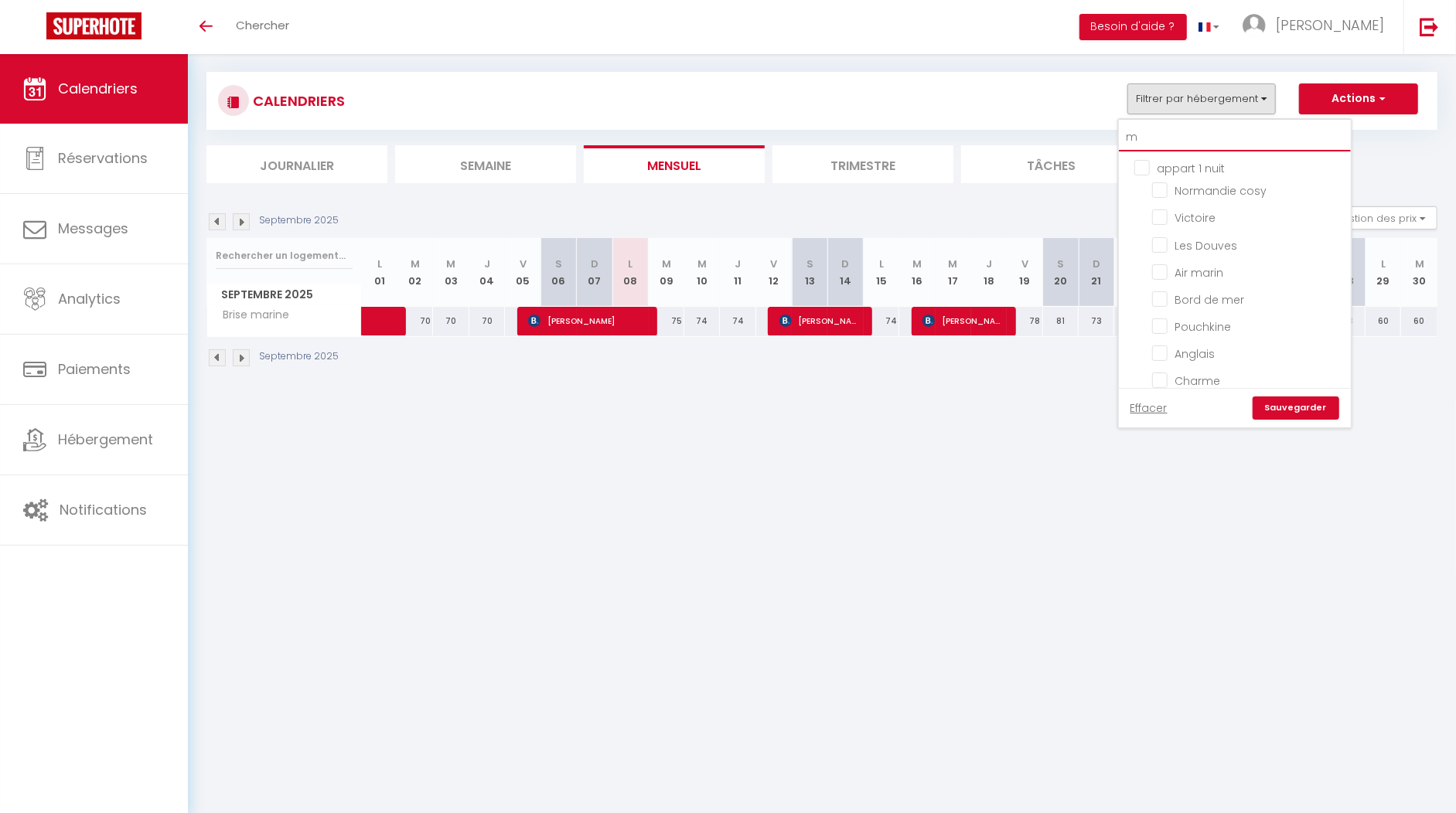
checkbox input "false"
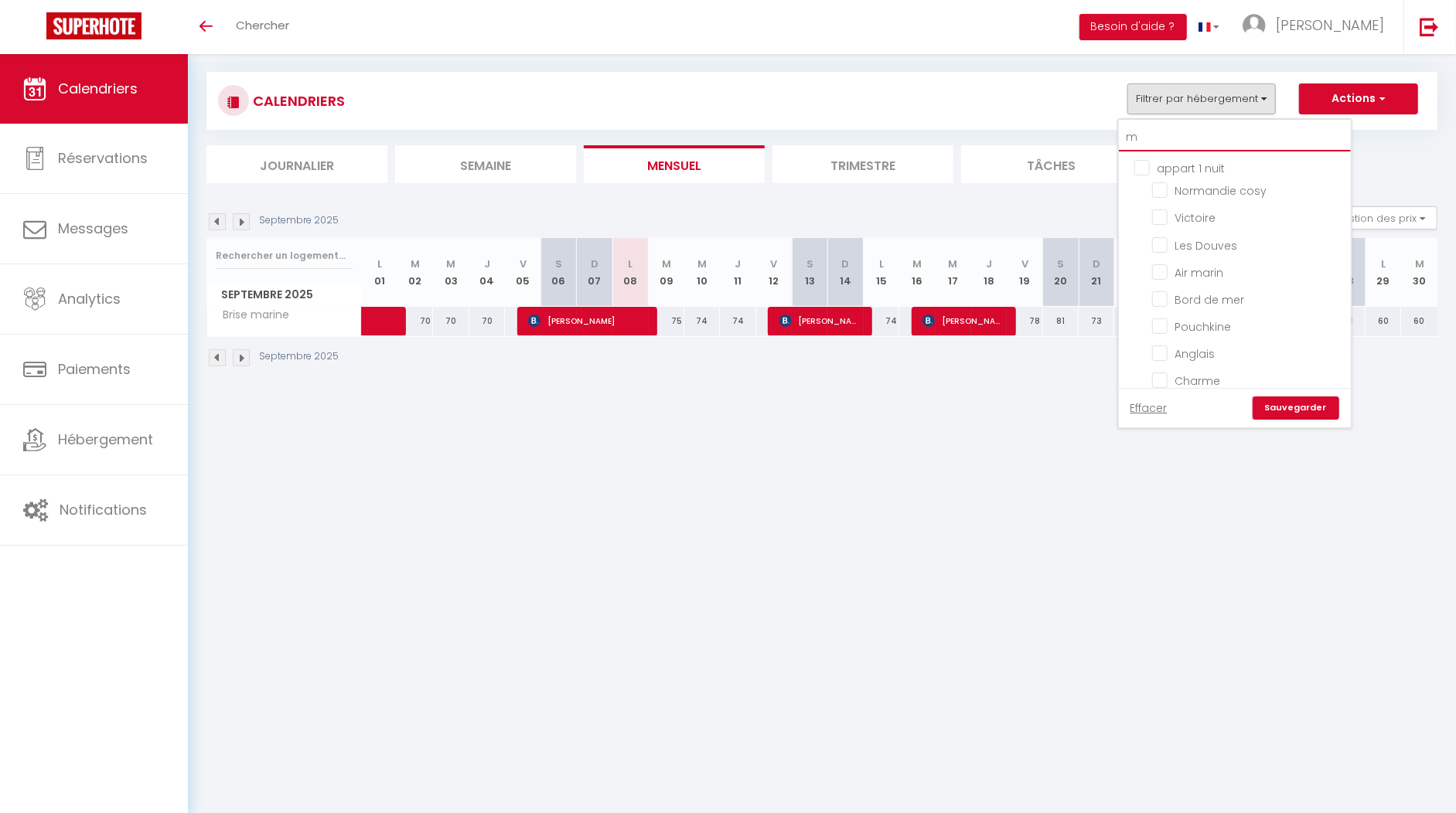
checkbox input "false"
type input "mo"
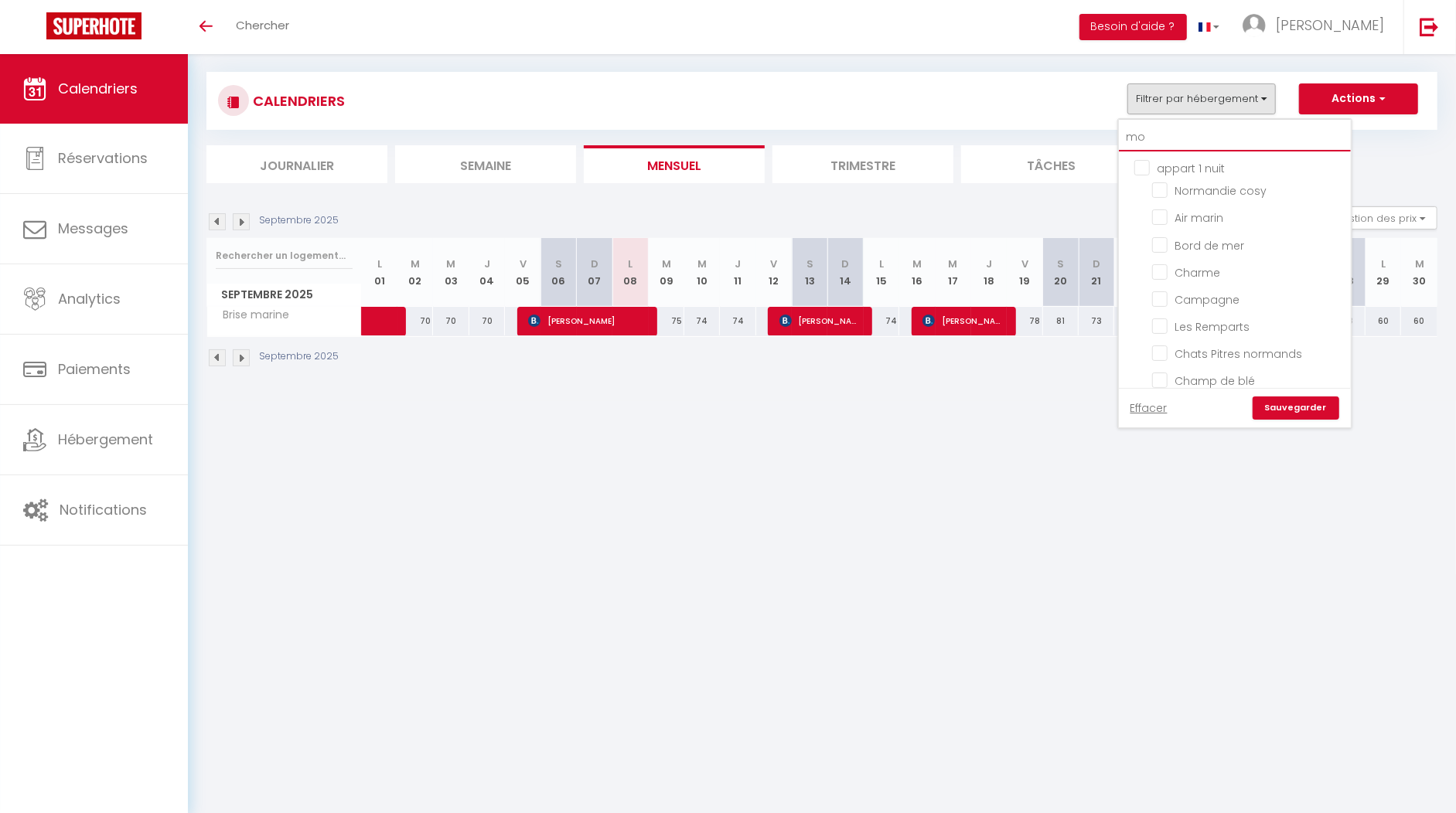
checkbox input "false"
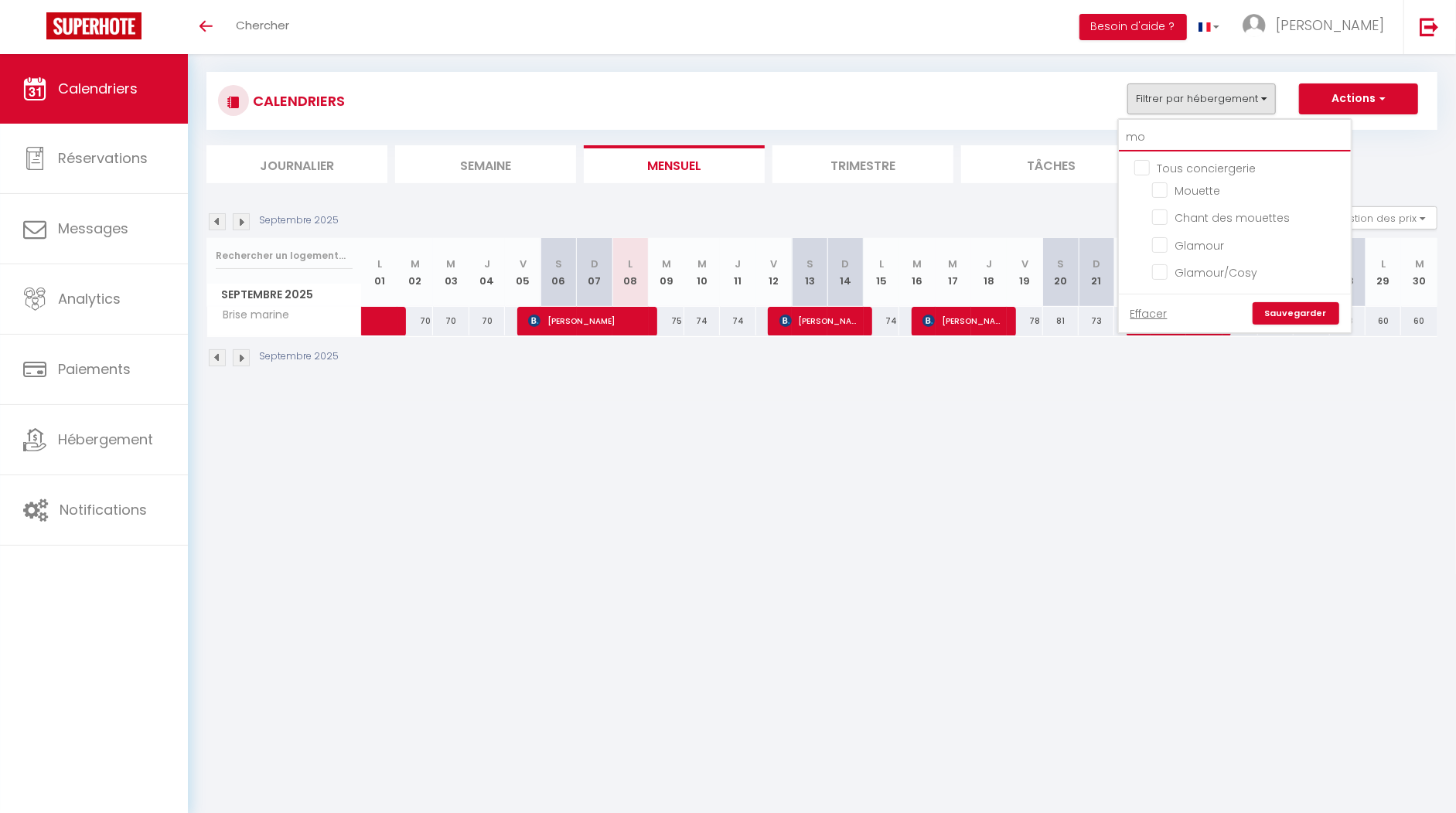
type input "mou"
checkbox input "false"
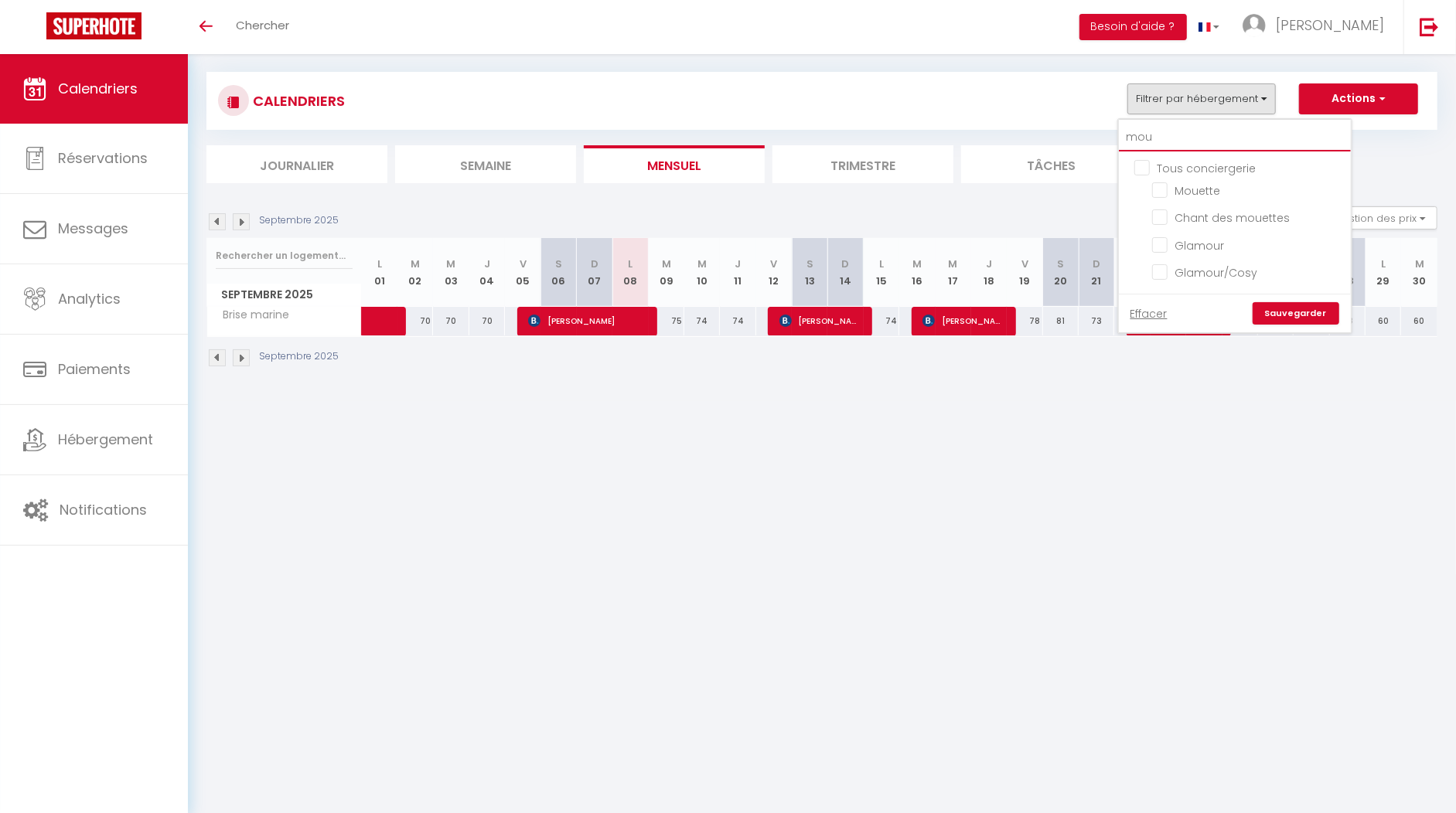
checkbox input "false"
type input "moue"
checkbox input "false"
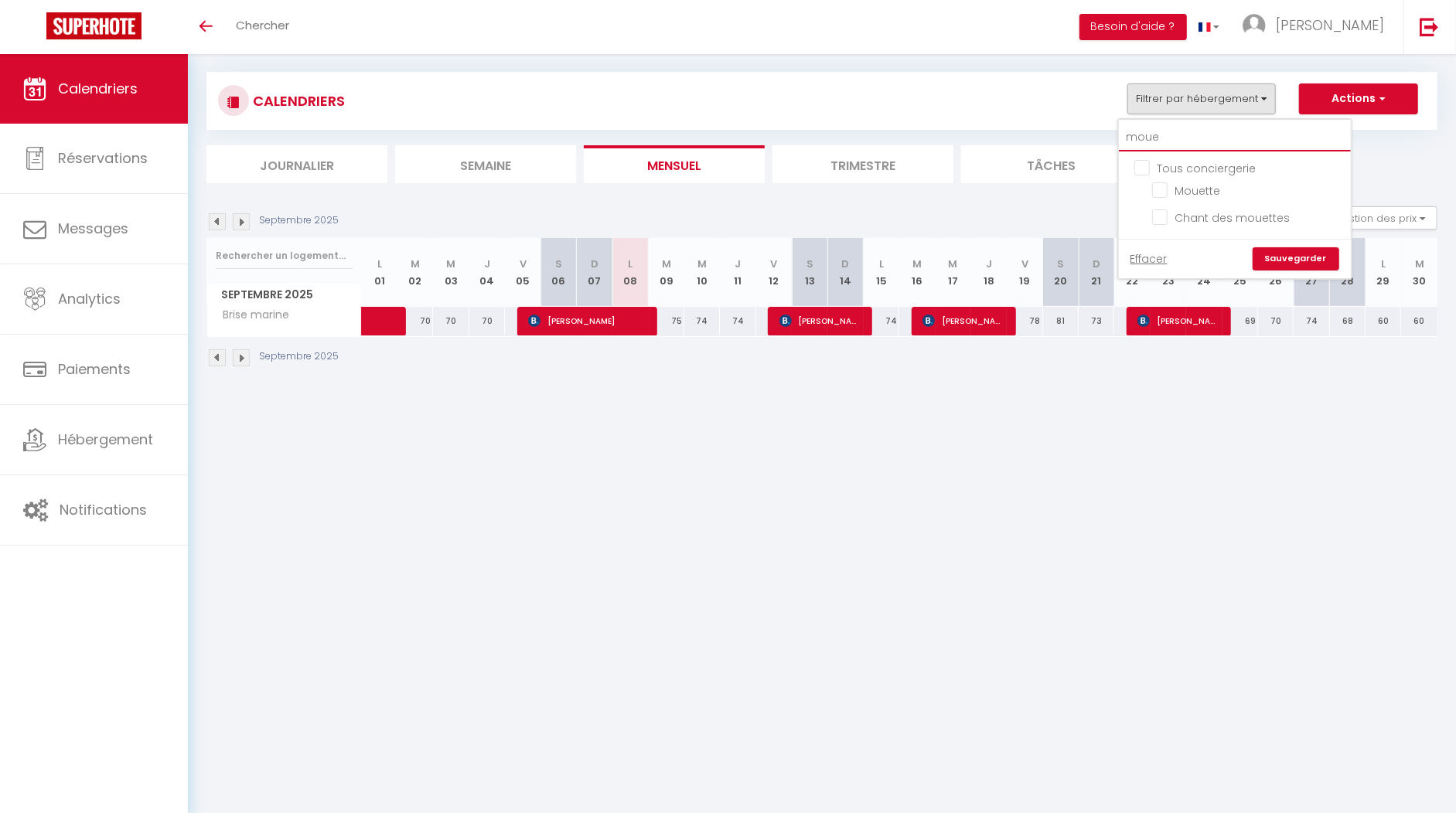
type input "mouet"
checkbox input "false"
type input "mouett"
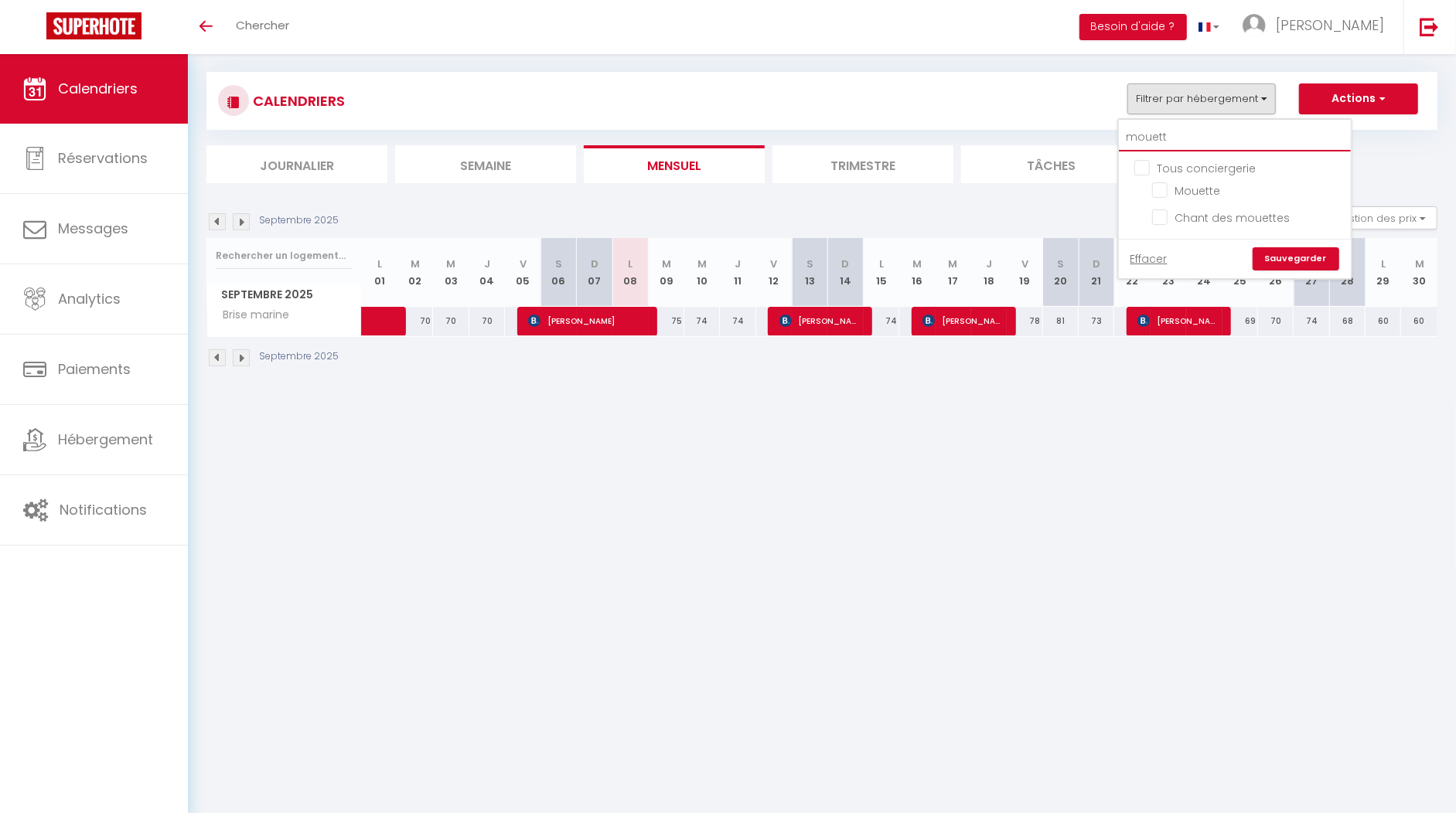
checkbox input "false"
type input "mouette"
checkbox input "false"
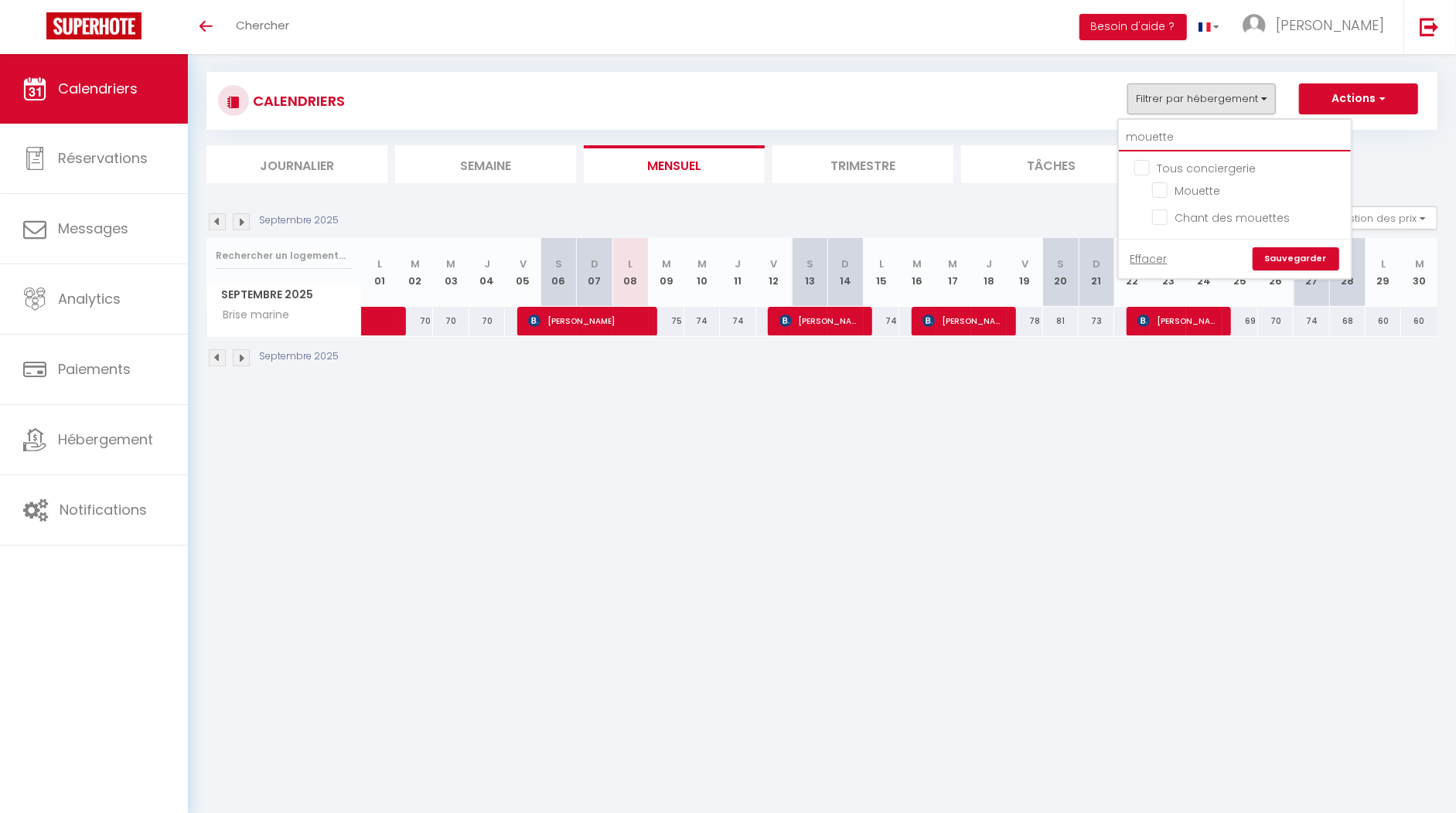
checkbox input "false"
type input "mouette"
click at [1166, 190] on input "Mouette" at bounding box center [1248, 189] width 193 height 16
checkbox input "true"
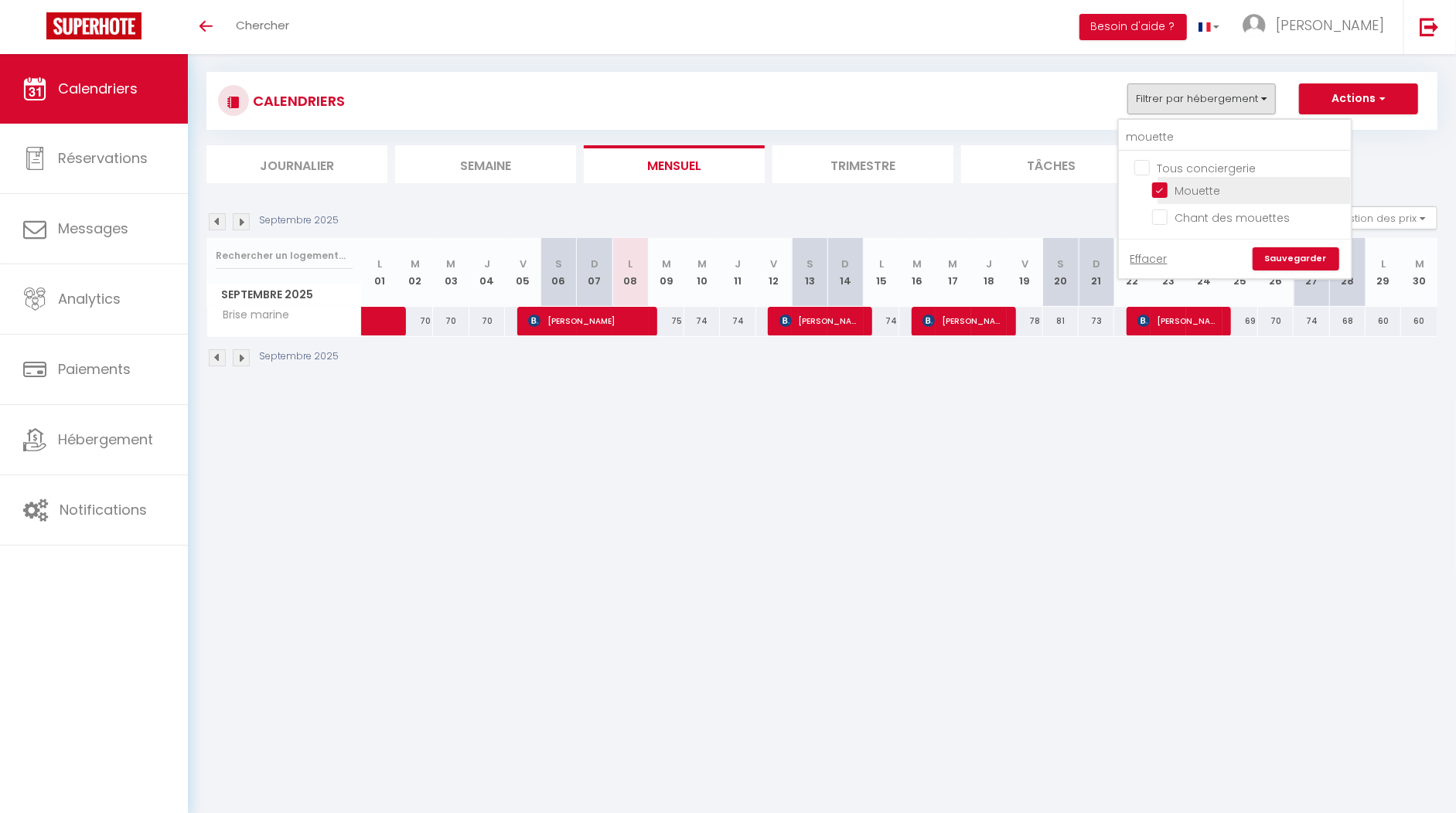
checkbox input "false"
click at [1286, 254] on link "Sauvegarder" at bounding box center [1295, 258] width 87 height 23
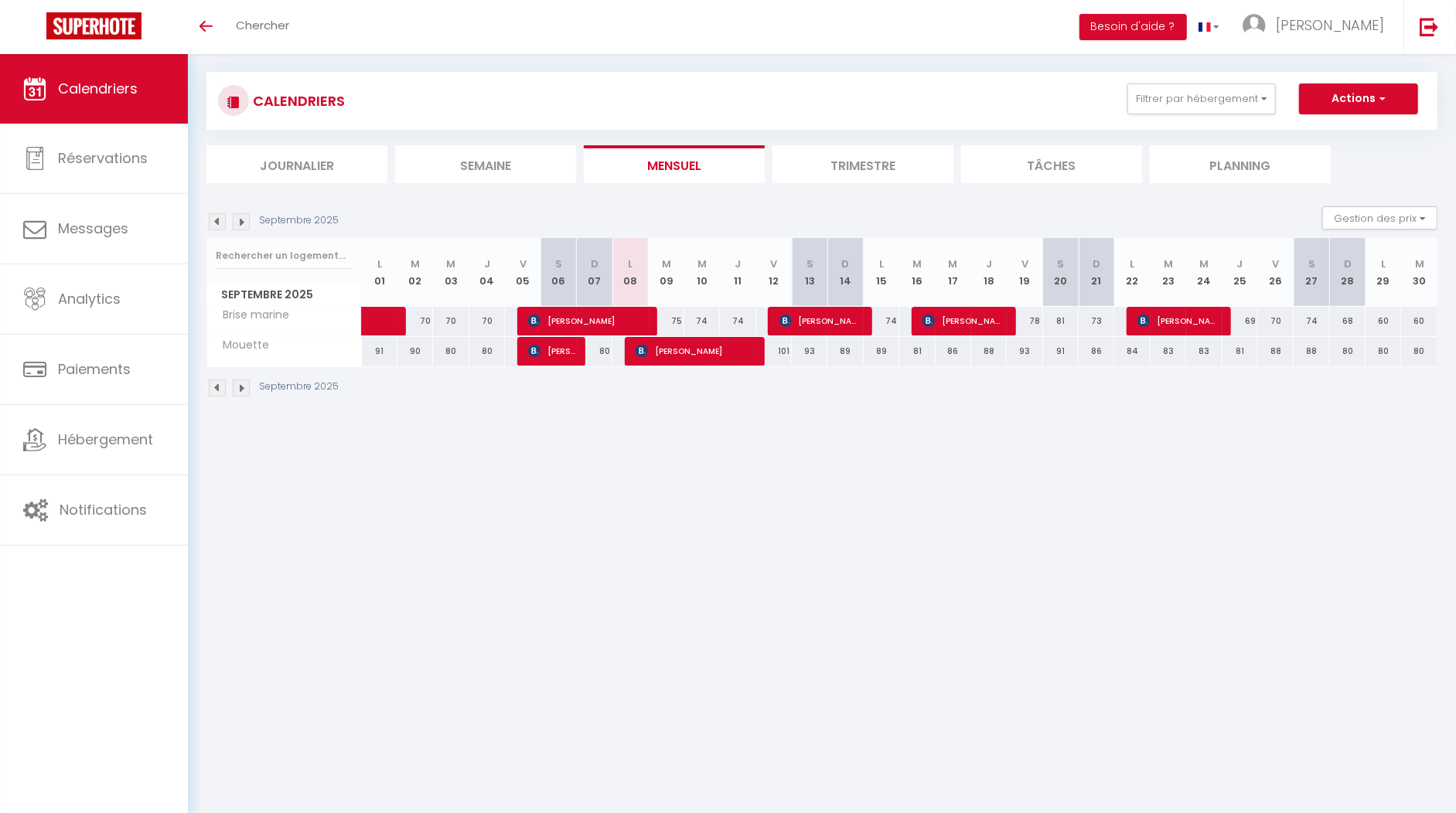
click at [221, 221] on img at bounding box center [217, 221] width 17 height 17
